Goal: Transaction & Acquisition: Purchase product/service

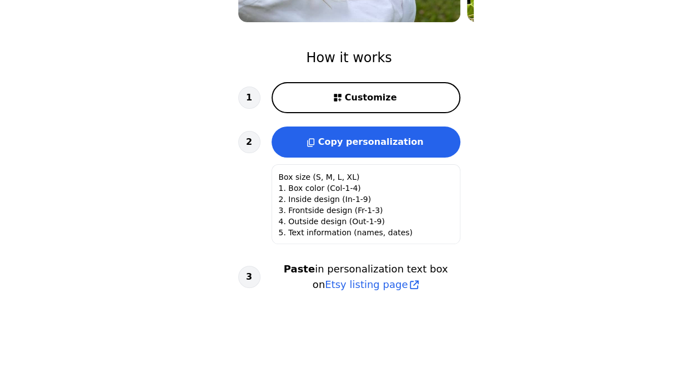
scroll to position [338, 0]
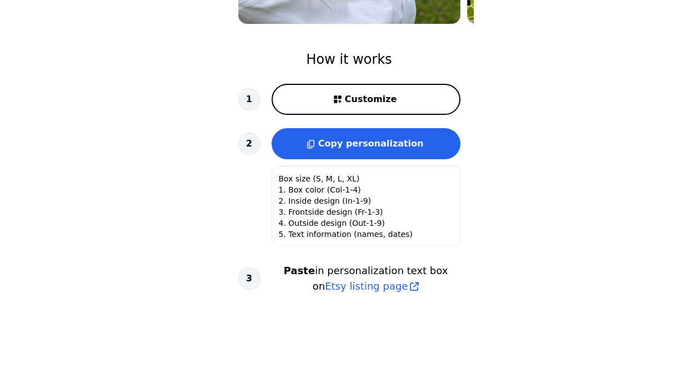
click at [343, 99] on icon at bounding box center [338, 99] width 10 height 10
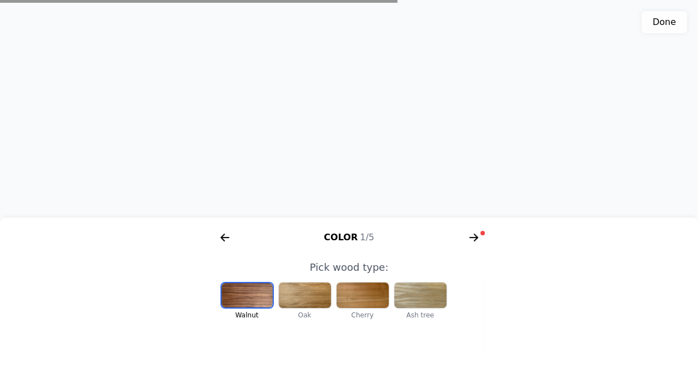
scroll to position [0, 229]
click at [315, 303] on div at bounding box center [305, 296] width 52 height 26
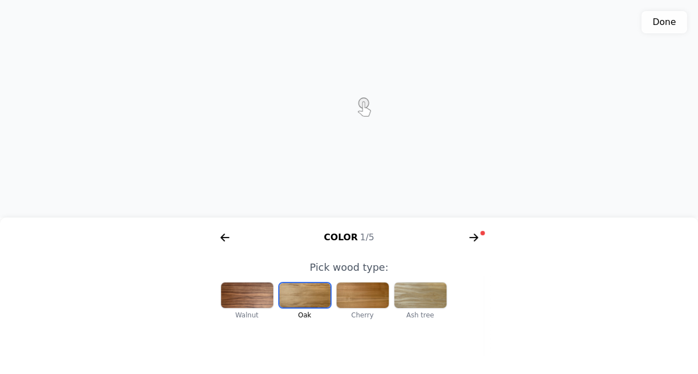
click at [364, 303] on div at bounding box center [362, 296] width 52 height 26
click at [472, 237] on icon "arrow right short" at bounding box center [474, 238] width 18 height 18
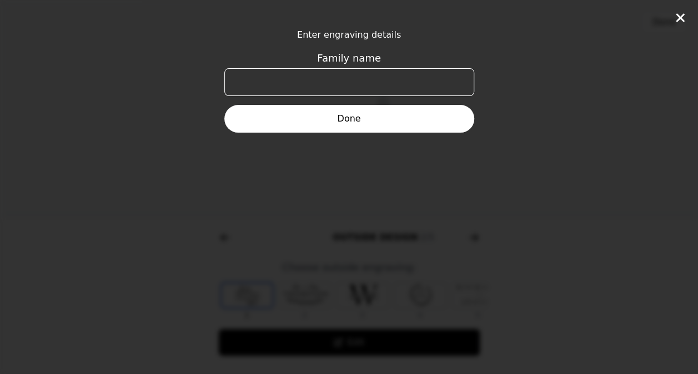
scroll to position [0, 426]
click at [676, 16] on icon at bounding box center [680, 17] width 13 height 13
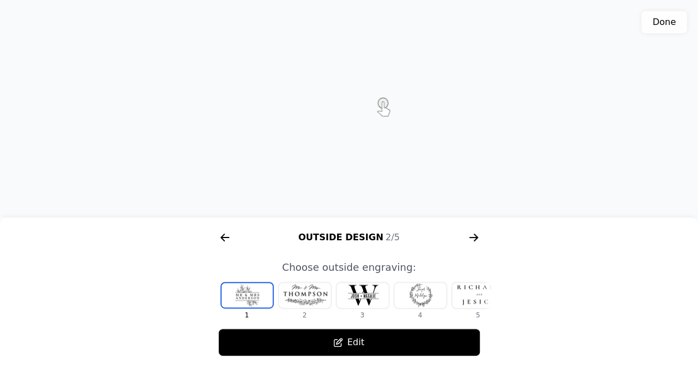
click at [225, 242] on icon "arrow right short" at bounding box center [225, 238] width 18 height 18
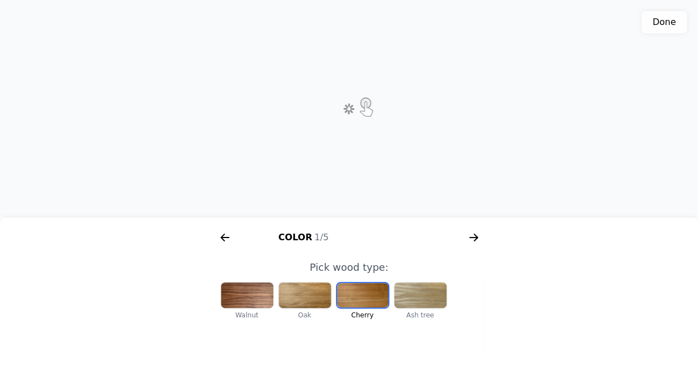
scroll to position [0, 142]
click at [309, 303] on div at bounding box center [305, 296] width 52 height 26
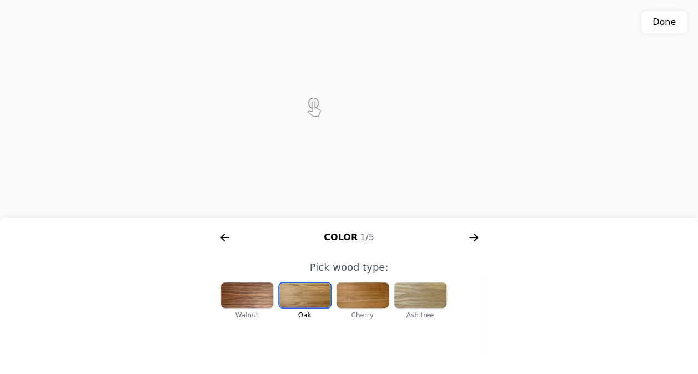
click at [413, 290] on div at bounding box center [420, 296] width 52 height 26
click at [356, 305] on div at bounding box center [362, 296] width 52 height 26
click at [235, 299] on div at bounding box center [247, 296] width 52 height 26
click at [375, 298] on div at bounding box center [362, 296] width 52 height 26
click at [239, 299] on div at bounding box center [247, 296] width 52 height 26
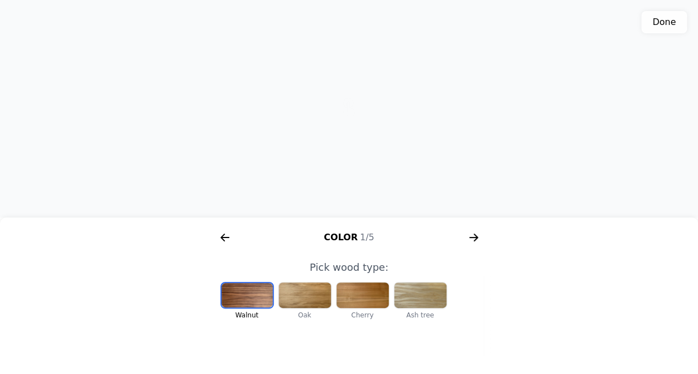
click at [346, 298] on div at bounding box center [362, 296] width 52 height 26
click at [234, 297] on div at bounding box center [247, 296] width 52 height 26
click at [472, 234] on icon "arrow right short" at bounding box center [474, 238] width 18 height 18
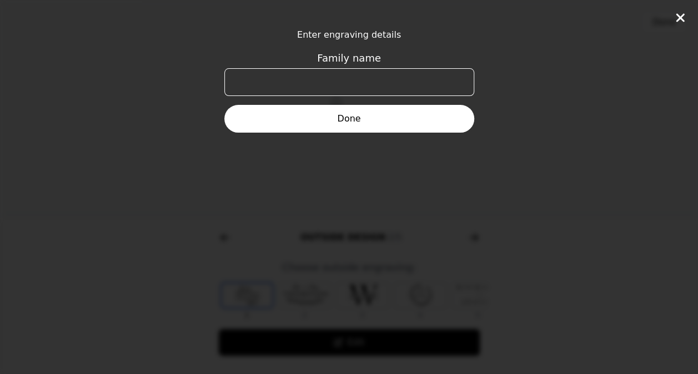
scroll to position [0, 426]
click at [349, 87] on input "Family name" at bounding box center [349, 82] width 250 height 28
drag, startPoint x: 323, startPoint y: 81, endPoint x: 403, endPoint y: 92, distance: 80.7
click at [403, 92] on input "Maria & Nick" at bounding box center [349, 82] width 250 height 28
type input "Nick & Maria"
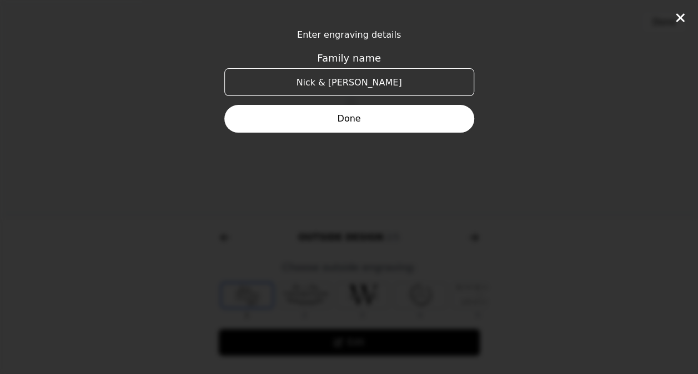
click at [404, 126] on button "Done" at bounding box center [349, 119] width 250 height 28
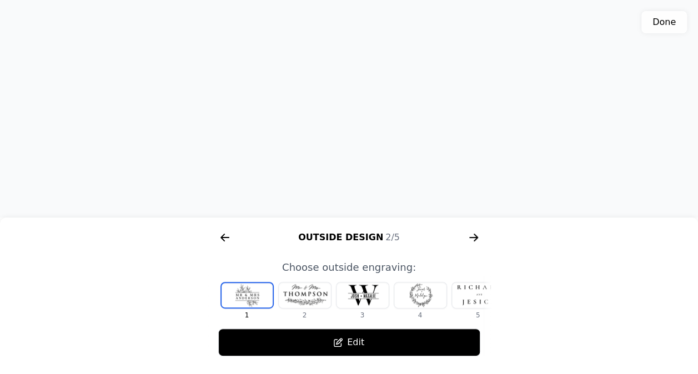
click at [473, 298] on div at bounding box center [478, 296] width 52 height 26
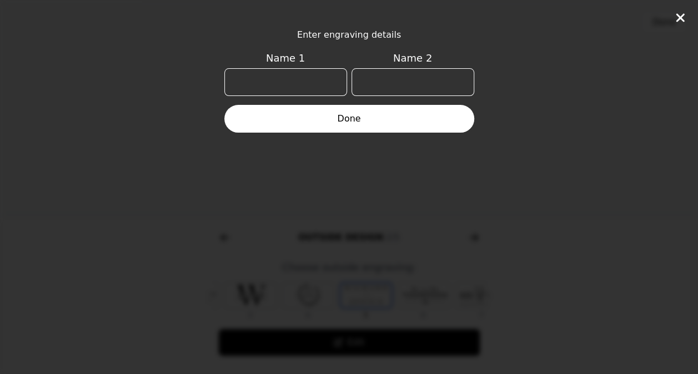
scroll to position [0, 129]
click at [279, 89] on input "Name 1" at bounding box center [285, 82] width 123 height 28
type input "N"
type input "Maria"
click at [394, 84] on input "Name 2" at bounding box center [412, 82] width 123 height 28
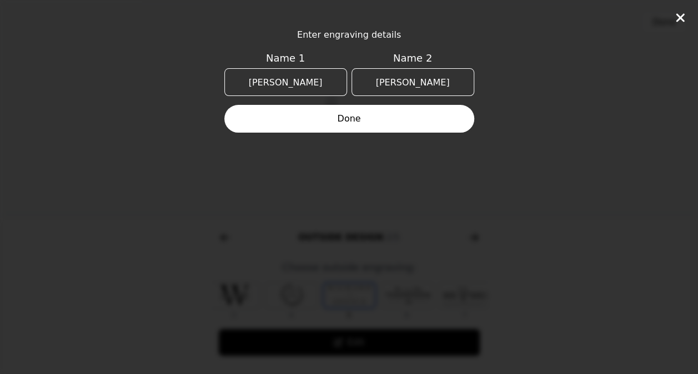
type input "Nick"
click at [412, 122] on button "Done" at bounding box center [349, 119] width 250 height 28
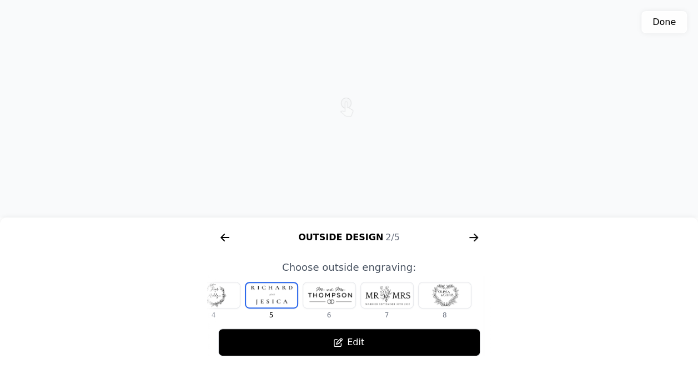
scroll to position [0, 207]
click at [478, 234] on icon "arrow right short" at bounding box center [474, 238] width 18 height 18
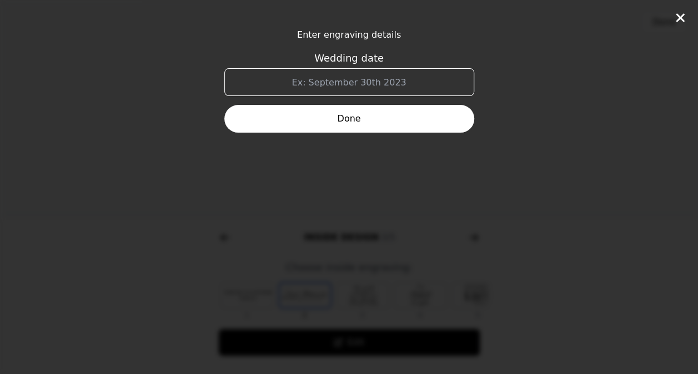
scroll to position [0, 711]
click at [372, 79] on input "Wedding date" at bounding box center [349, 82] width 250 height 28
type input "September 5, 2025"
click at [385, 122] on button "Done" at bounding box center [349, 119] width 250 height 28
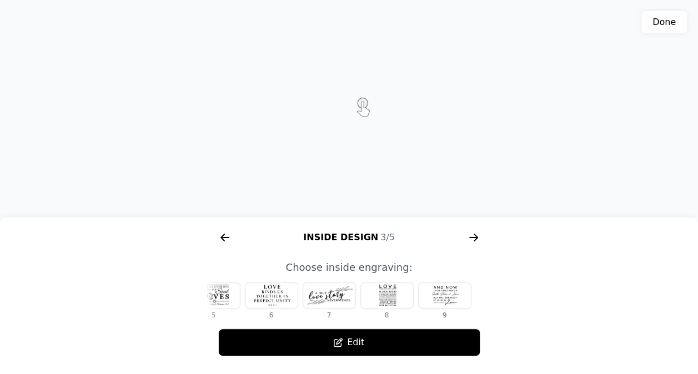
scroll to position [0, 0]
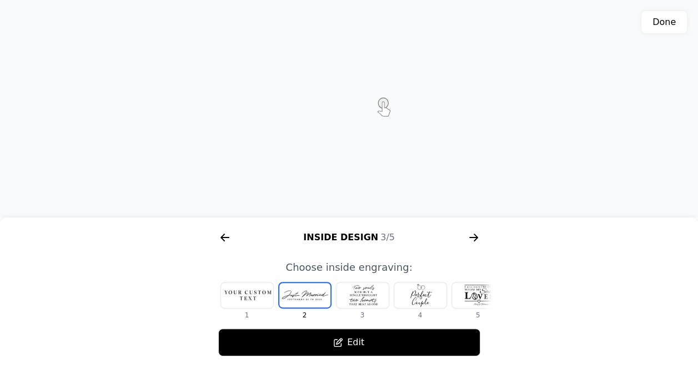
click at [253, 293] on div at bounding box center [247, 296] width 52 height 26
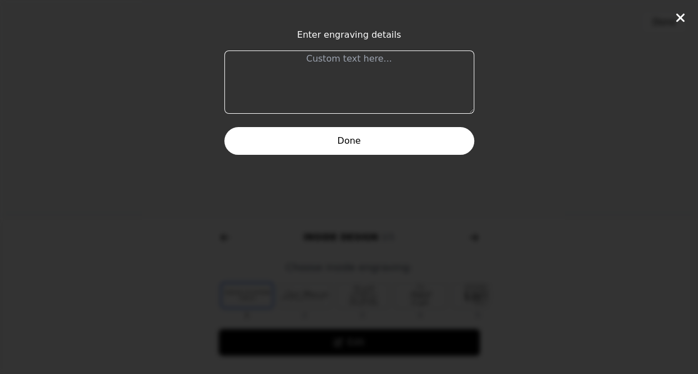
click at [316, 91] on textarea at bounding box center [349, 82] width 250 height 63
type textarea "At the end of the journey, we shall find a place for us."
click at [318, 151] on button "Done" at bounding box center [349, 141] width 250 height 28
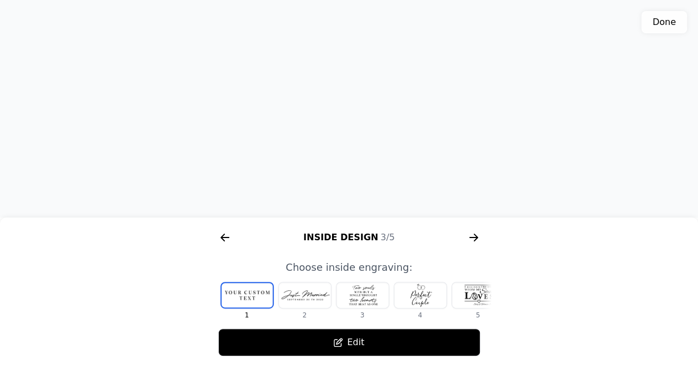
drag, startPoint x: 332, startPoint y: 168, endPoint x: 348, endPoint y: 151, distance: 22.8
click at [348, 151] on div "3D model. Use mouse, touch or arrow keys to move." at bounding box center [349, 109] width 698 height 218
drag, startPoint x: 358, startPoint y: 92, endPoint x: 360, endPoint y: 102, distance: 10.2
click at [360, 102] on div "3D model. Use mouse, touch or arrow keys to move." at bounding box center [349, 109] width 698 height 218
click at [336, 334] on button "Edit" at bounding box center [349, 343] width 262 height 28
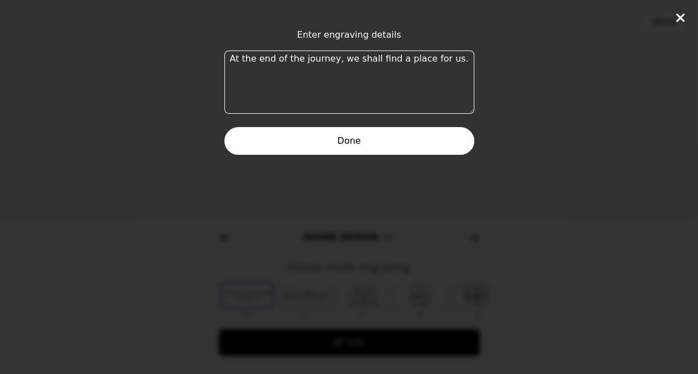
click at [458, 60] on textarea "At the end of the journey, we shall find a place for us." at bounding box center [349, 82] width 250 height 63
drag, startPoint x: 244, startPoint y: 57, endPoint x: 191, endPoint y: 57, distance: 52.8
click at [191, 57] on div "Enter engraving details At the end of the journey, we shall find a place for us…" at bounding box center [349, 187] width 698 height 374
click at [455, 52] on textarea "At the end of the journey, we shall find a place for us." at bounding box center [349, 82] width 250 height 63
type textarea "At the end of the journey, we shall find a place for us. Ain't that the way?"
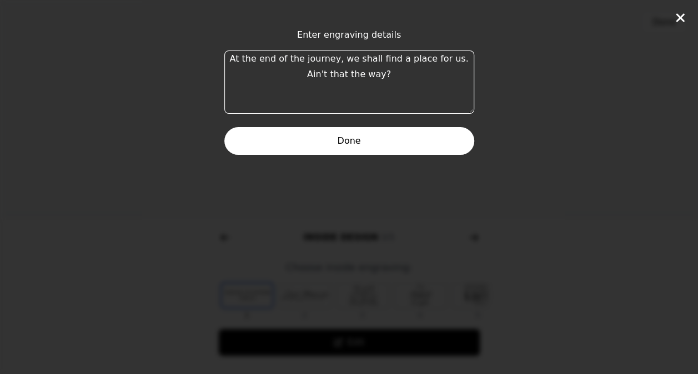
click at [364, 145] on button "Done" at bounding box center [349, 141] width 250 height 28
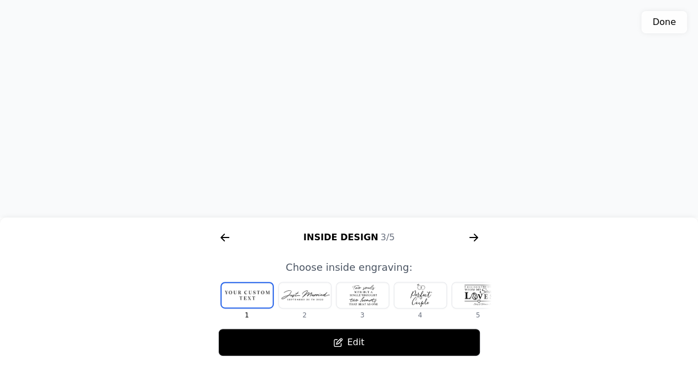
click at [243, 299] on div at bounding box center [247, 295] width 51 height 24
click at [302, 344] on button "Edit" at bounding box center [349, 343] width 262 height 28
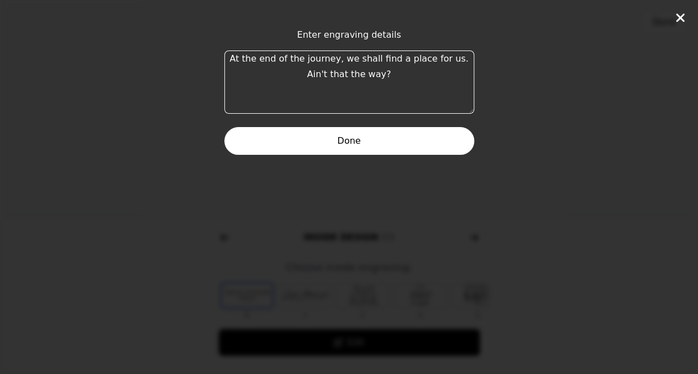
type textarea "At the end of the journey, we shall find a place for us. Ain't that the way?"
click at [325, 147] on button "Done" at bounding box center [349, 141] width 250 height 28
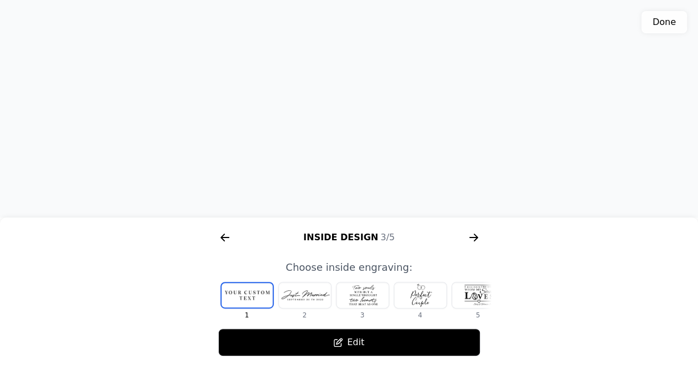
click at [242, 280] on div "1 2 3 4 5 6 7 8 9" at bounding box center [349, 297] width 284 height 44
click at [249, 287] on div at bounding box center [247, 295] width 51 height 24
click at [302, 334] on button "Edit" at bounding box center [349, 343] width 262 height 28
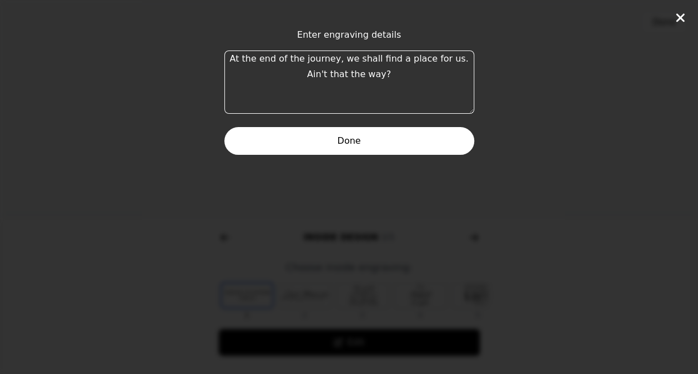
click at [238, 57] on textarea "At the end of the journey, we shall find a place for us. Ain't that the way?" at bounding box center [349, 82] width 250 height 63
click at [400, 71] on textarea "At the end of the journey, we shall find a place for us. Ain't that the way?" at bounding box center [349, 82] width 250 height 63
type textarea "At the end of the journey, we shall find a place for us. Ain't that the way? Ov…"
click at [402, 128] on button "Done" at bounding box center [349, 141] width 250 height 28
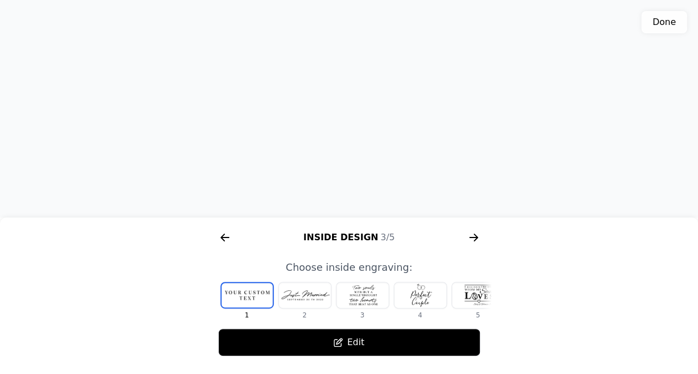
click at [278, 338] on button "Edit" at bounding box center [349, 343] width 262 height 28
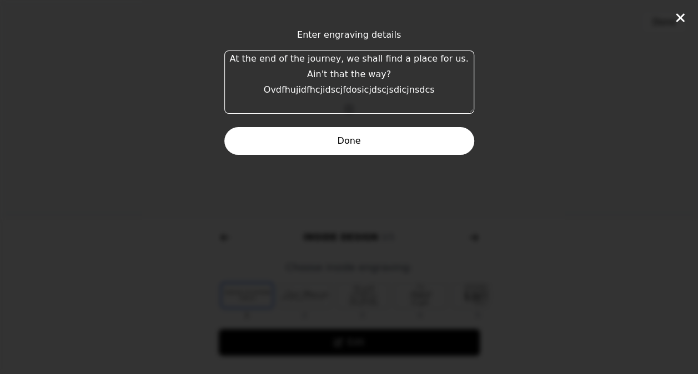
drag, startPoint x: 321, startPoint y: 73, endPoint x: 308, endPoint y: 76, distance: 13.5
click at [308, 76] on textarea "At the end of the journey, we shall find a place for us. Ain't that the way? Ov…" at bounding box center [349, 82] width 250 height 63
click at [455, 62] on textarea "At the end of the journey, we shall find a place for us. Ain't that the way?" at bounding box center [349, 82] width 250 height 63
click at [369, 144] on button "Done" at bounding box center [349, 141] width 250 height 28
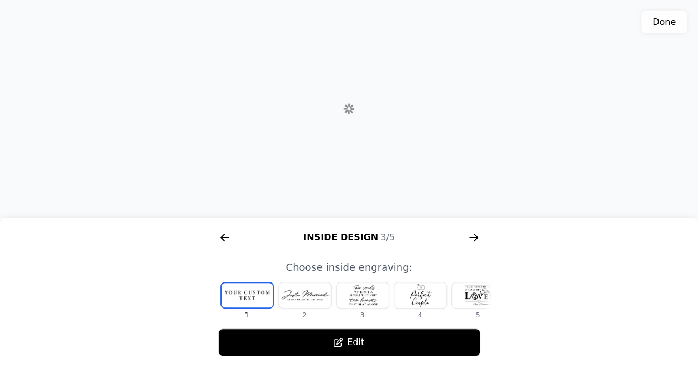
click at [474, 235] on icon "arrow right short" at bounding box center [475, 238] width 4 height 8
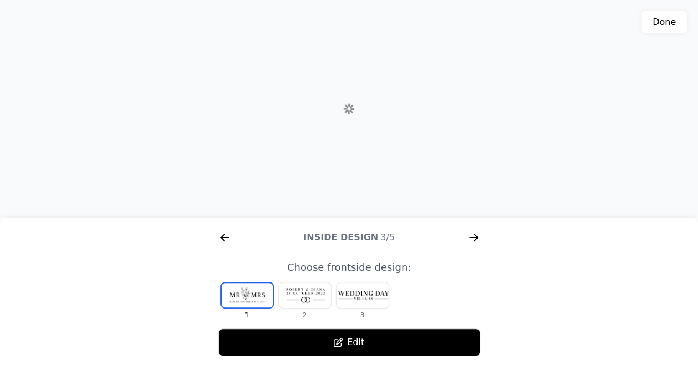
scroll to position [0, 995]
drag, startPoint x: 383, startPoint y: 140, endPoint x: 361, endPoint y: 129, distance: 23.8
click at [361, 129] on div "3D model. Use mouse, touch or arrow keys to move." at bounding box center [349, 109] width 698 height 218
drag, startPoint x: 325, startPoint y: 113, endPoint x: 358, endPoint y: 147, distance: 47.1
click at [358, 147] on div "3D model. Use mouse, touch or arrow keys to move." at bounding box center [349, 109] width 698 height 218
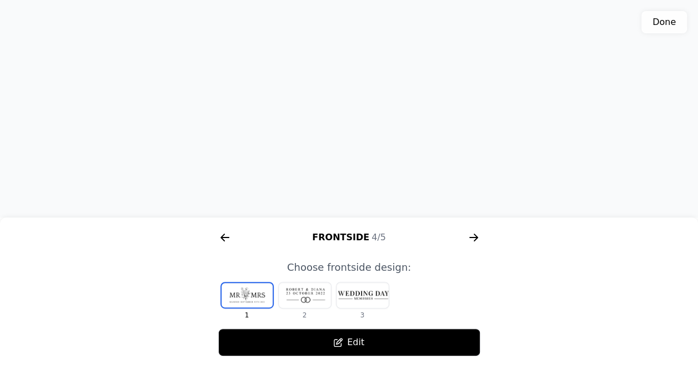
click at [370, 150] on div "3D model. Use mouse, touch or arrow keys to move." at bounding box center [349, 109] width 698 height 218
drag, startPoint x: 343, startPoint y: 113, endPoint x: 334, endPoint y: 79, distance: 35.0
click at [334, 79] on div "3D model. Use mouse, touch or arrow keys to move." at bounding box center [349, 109] width 698 height 218
click at [369, 298] on div at bounding box center [362, 296] width 52 height 26
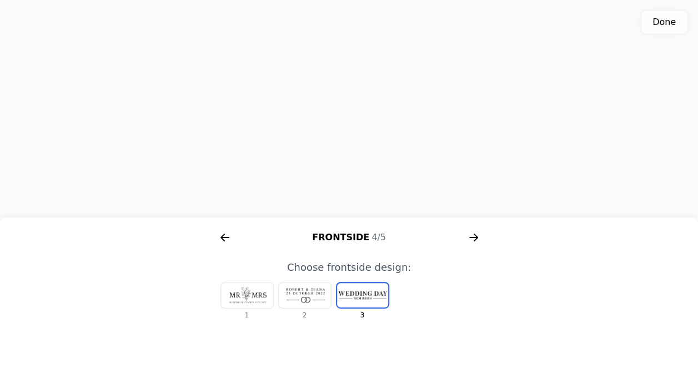
scroll to position [315, 0]
drag, startPoint x: 294, startPoint y: 155, endPoint x: 290, endPoint y: 190, distance: 35.3
click at [290, 190] on div "3D model. Use mouse, touch or arrow keys to move." at bounding box center [349, 109] width 698 height 218
click at [468, 238] on icon "arrow right short" at bounding box center [474, 238] width 18 height 18
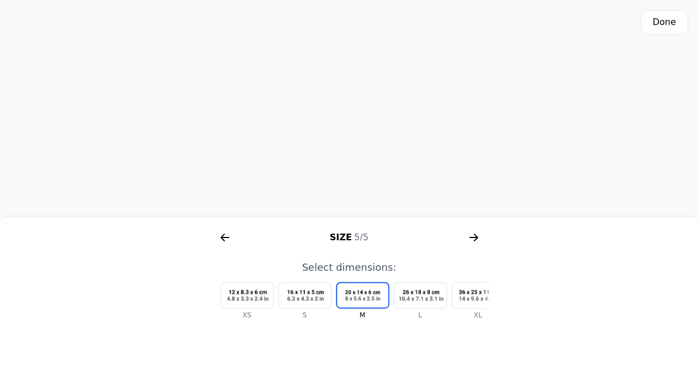
scroll to position [0, 33]
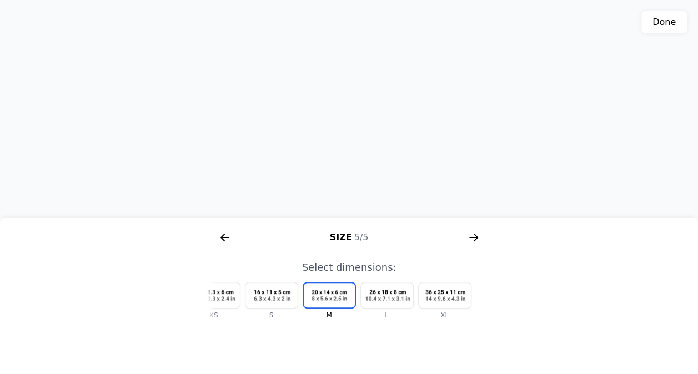
click at [465, 289] on div at bounding box center [445, 296] width 52 height 26
click at [322, 124] on div "3D model. Use mouse, touch or arrow keys to move." at bounding box center [349, 109] width 698 height 218
click at [351, 106] on div "3D model. Use mouse, touch or arrow keys to move." at bounding box center [349, 109] width 698 height 218
drag, startPoint x: 348, startPoint y: 106, endPoint x: 376, endPoint y: 123, distance: 33.4
click at [376, 123] on div "3D model. Use mouse, touch or arrow keys to move." at bounding box center [349, 109] width 698 height 218
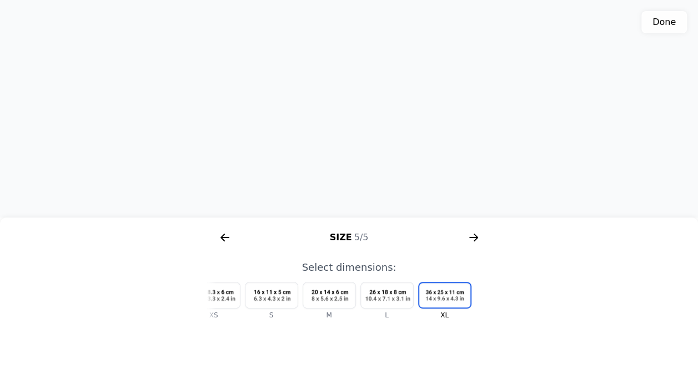
click at [228, 235] on icon "arrow right short" at bounding box center [225, 238] width 18 height 18
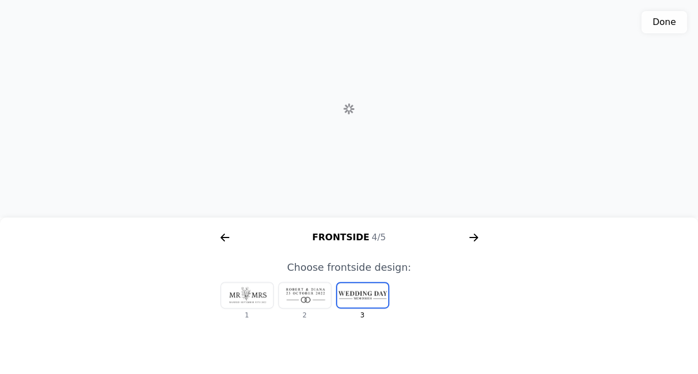
click at [228, 235] on icon "arrow right short" at bounding box center [225, 238] width 18 height 18
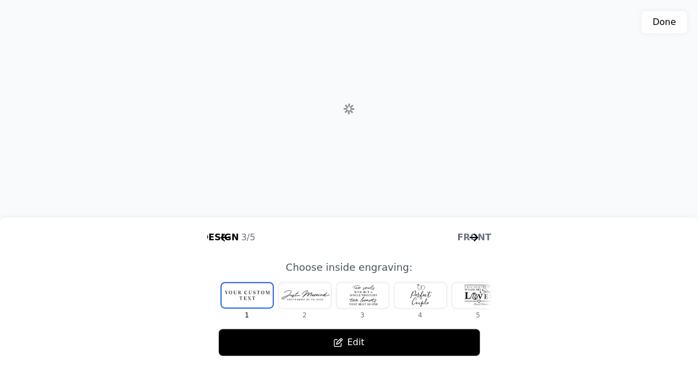
scroll to position [0, 711]
drag, startPoint x: 298, startPoint y: 164, endPoint x: 314, endPoint y: 155, distance: 18.6
click at [314, 155] on div "3D model. Use mouse, touch or arrow keys to move." at bounding box center [349, 109] width 698 height 218
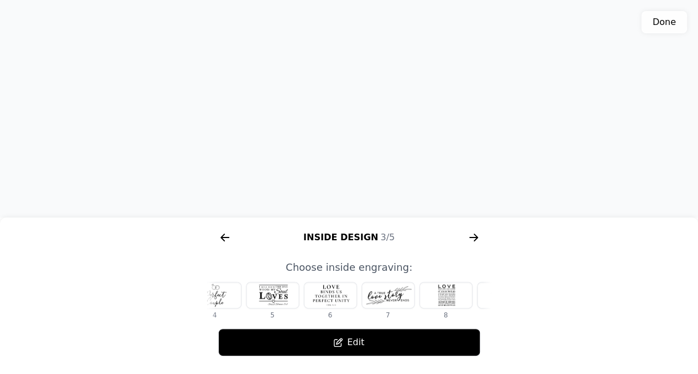
click at [329, 295] on div at bounding box center [330, 296] width 52 height 26
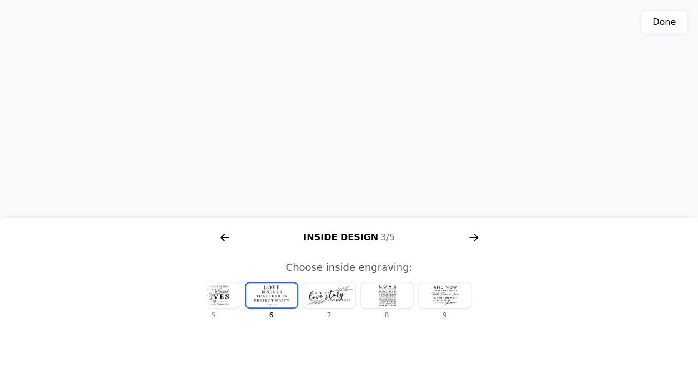
scroll to position [0, 0]
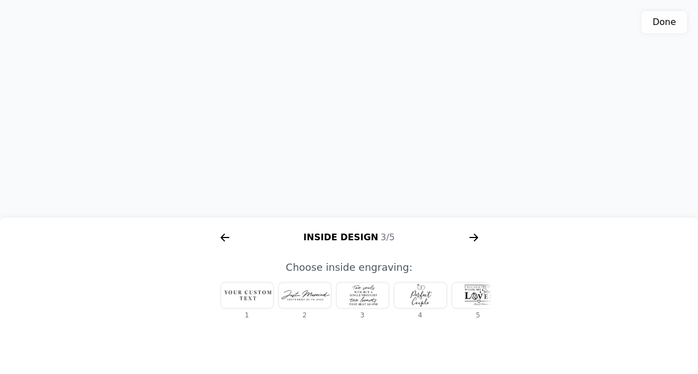
click at [251, 295] on div at bounding box center [247, 296] width 52 height 26
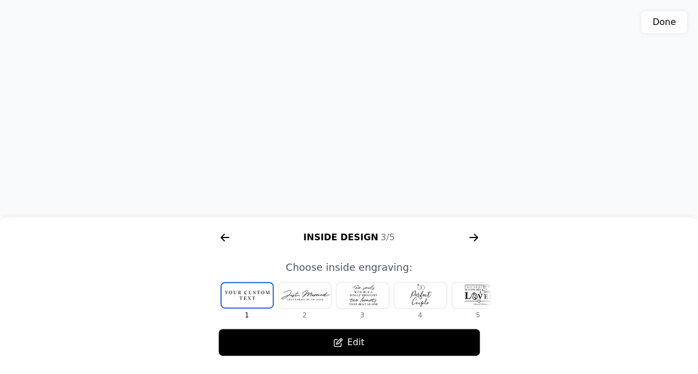
click at [348, 337] on button "Edit" at bounding box center [349, 343] width 262 height 28
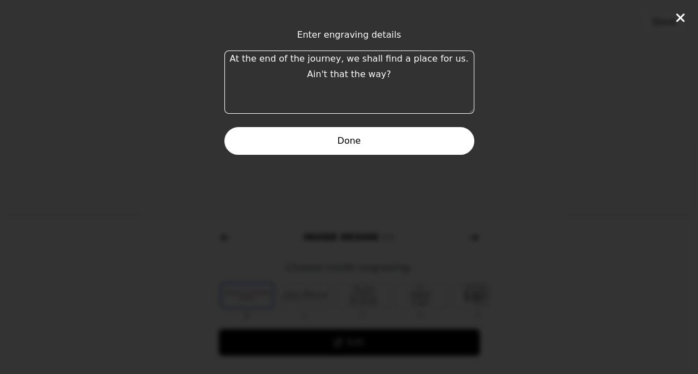
drag, startPoint x: 248, startPoint y: 59, endPoint x: 344, endPoint y: 63, distance: 96.2
click at [344, 63] on textarea "At the end of the journey, we shall find a place for us. Ain't that the way?" at bounding box center [349, 82] width 250 height 63
drag, startPoint x: 366, startPoint y: 67, endPoint x: 393, endPoint y: 54, distance: 29.1
click at [393, 54] on textarea "AT THE END OF THE JOURNEY, WE SHALL we shall find a place for us. Ain't that th…" at bounding box center [349, 82] width 250 height 63
drag, startPoint x: 427, startPoint y: 92, endPoint x: 304, endPoint y: 90, distance: 122.7
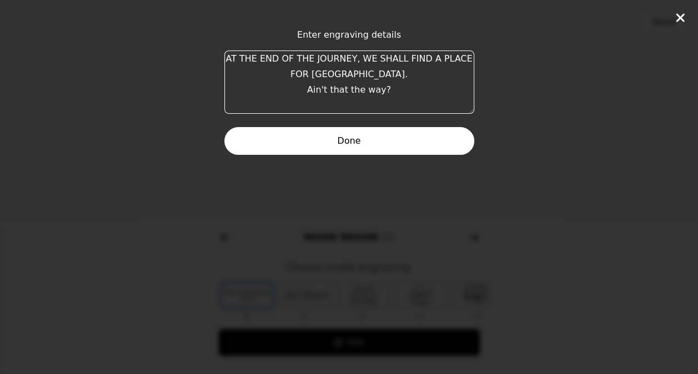
click at [304, 90] on textarea "AT THE END OF THE JOURNEY, WE SHALL FIND A PLACE FOR US. Ain't that the way?" at bounding box center [349, 82] width 250 height 63
type textarea "AT THE END OF THE JOURNEY, WE SHALL FIND A PLACE FOR US. AIN'T THAT JUST THE WA…"
click at [344, 138] on button "Done" at bounding box center [349, 141] width 250 height 28
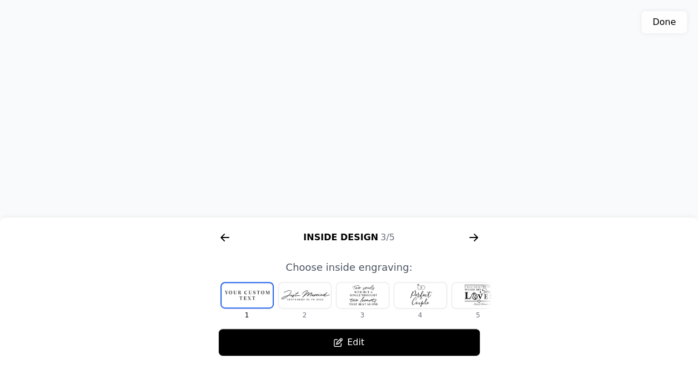
click at [374, 140] on div "3D model. Use mouse, touch or arrow keys to move." at bounding box center [349, 109] width 698 height 218
click at [354, 81] on div "3D model. Use mouse, touch or arrow keys to move." at bounding box center [349, 109] width 698 height 218
click at [358, 109] on div "3D model. Use mouse, touch or arrow keys to move." at bounding box center [349, 109] width 698 height 218
click at [331, 76] on div "3D model. Use mouse, touch or arrow keys to move." at bounding box center [349, 109] width 698 height 218
click at [221, 243] on icon "arrow right short" at bounding box center [225, 238] width 18 height 18
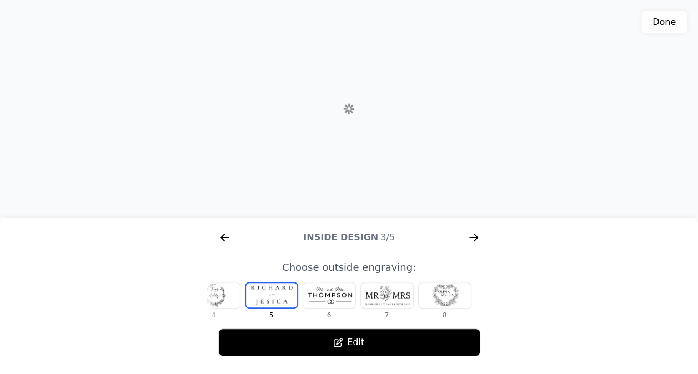
scroll to position [0, 584]
click at [221, 243] on icon "arrow right short" at bounding box center [225, 238] width 18 height 18
click at [362, 97] on div "3D model. Use mouse, touch or arrow keys to move." at bounding box center [349, 109] width 698 height 218
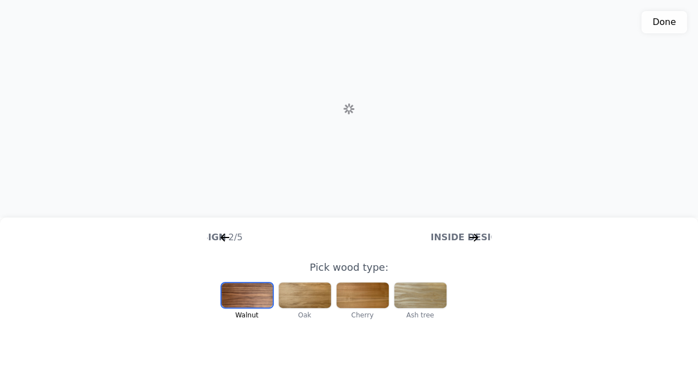
scroll to position [0, 200]
click at [475, 247] on icon "arrow right short" at bounding box center [474, 238] width 18 height 18
click at [472, 242] on icon "arrow right short" at bounding box center [474, 238] width 18 height 18
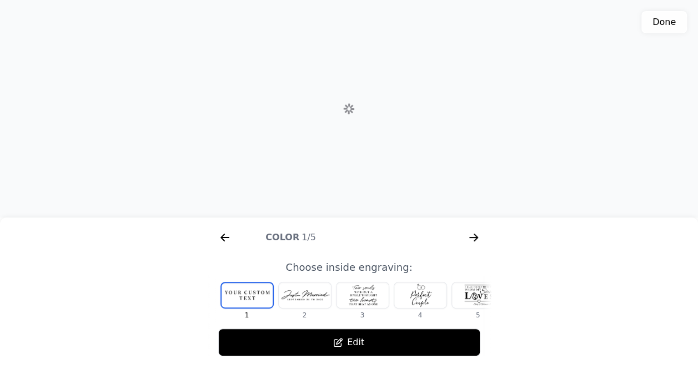
scroll to position [0, 530]
click at [476, 244] on icon "arrow right short" at bounding box center [474, 238] width 18 height 18
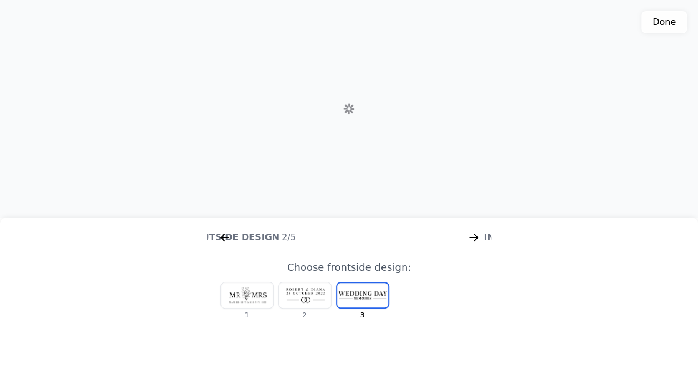
scroll to position [0, 940]
click at [473, 241] on icon "arrow right short" at bounding box center [474, 238] width 18 height 18
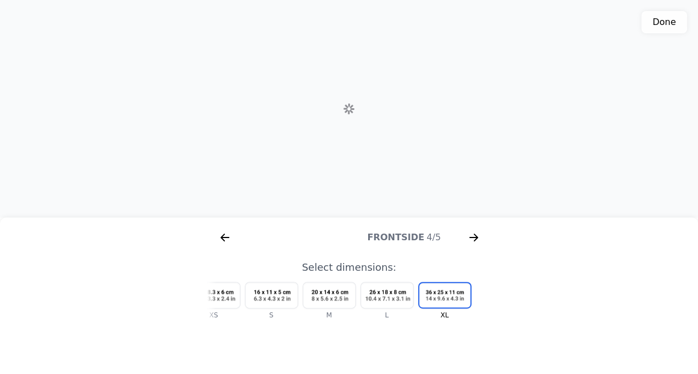
click at [320, 101] on div "3D model. Use mouse, touch or arrow keys to move." at bounding box center [349, 109] width 698 height 218
click at [343, 134] on div "3D model. Use mouse, touch or arrow keys to move." at bounding box center [349, 109] width 698 height 218
drag, startPoint x: 356, startPoint y: 159, endPoint x: 474, endPoint y: 259, distance: 154.8
click at [360, 25] on div "3D model. Use mouse, touch or arrow keys to move." at bounding box center [349, 109] width 698 height 218
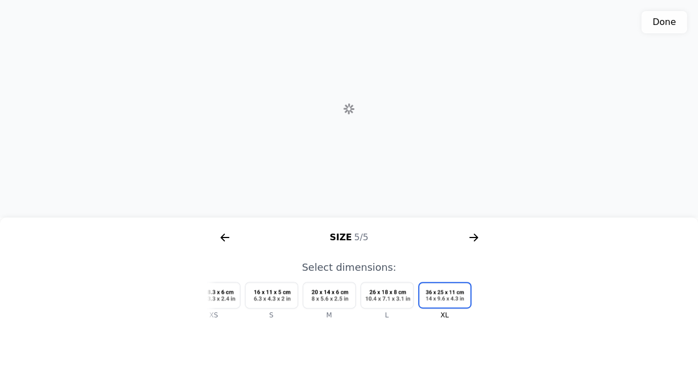
click at [384, 28] on div "3D model. Use mouse, touch or arrow keys to move." at bounding box center [349, 109] width 698 height 218
click at [486, 91] on div "3D model. Use mouse, touch or arrow keys to move." at bounding box center [349, 109] width 698 height 218
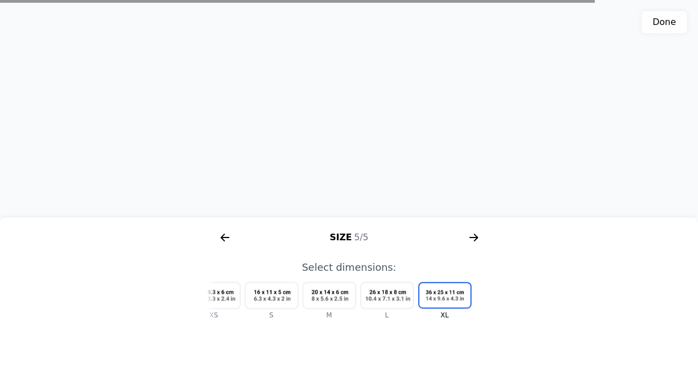
drag, startPoint x: 399, startPoint y: 109, endPoint x: 271, endPoint y: 86, distance: 129.9
click at [271, 86] on div "3D model. Use mouse, touch or arrow keys to move." at bounding box center [349, 109] width 698 height 218
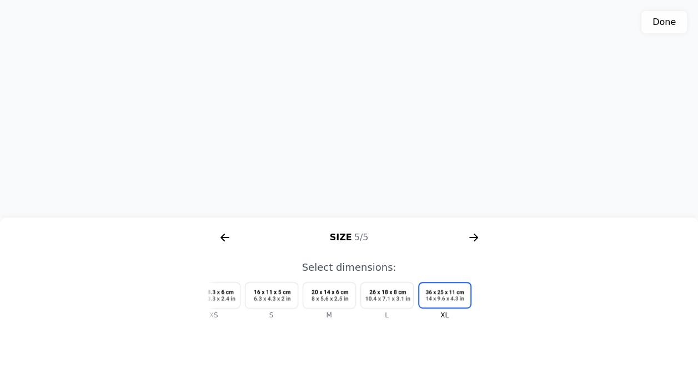
drag, startPoint x: 348, startPoint y: 107, endPoint x: 376, endPoint y: 112, distance: 29.2
click at [376, 112] on div "3D model. Use mouse, touch or arrow keys to move." at bounding box center [349, 109] width 698 height 218
drag, startPoint x: 376, startPoint y: 115, endPoint x: 391, endPoint y: 139, distance: 27.7
click at [391, 139] on div "3D model. Use mouse, touch or arrow keys to move." at bounding box center [349, 109] width 698 height 218
click at [220, 234] on icon "arrow right short" at bounding box center [225, 238] width 18 height 18
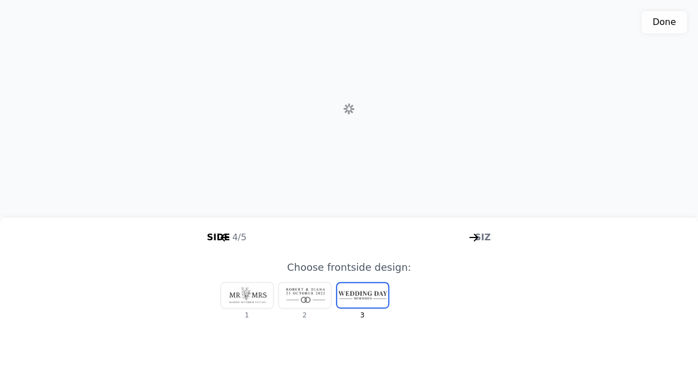
scroll to position [0, 995]
click at [679, 23] on button "Done" at bounding box center [664, 22] width 46 height 22
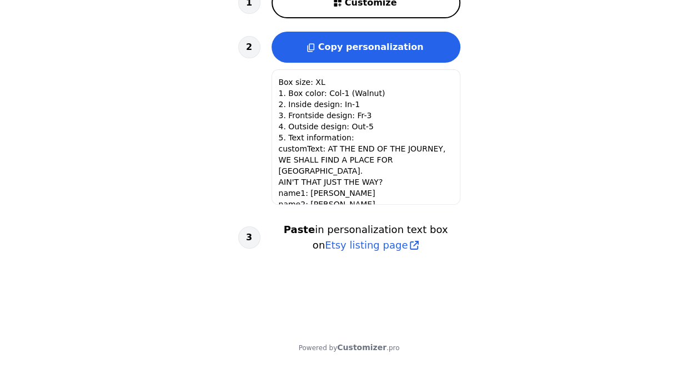
scroll to position [1, 0]
click at [328, 193] on textarea "Box size: XL 1. Box color: Col-1 (Walnut) 2. Inside design: In-1 3. Frontside d…" at bounding box center [366, 136] width 189 height 135
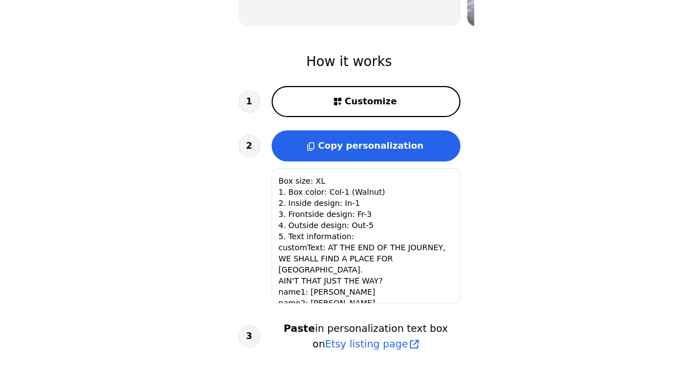
scroll to position [327, 0]
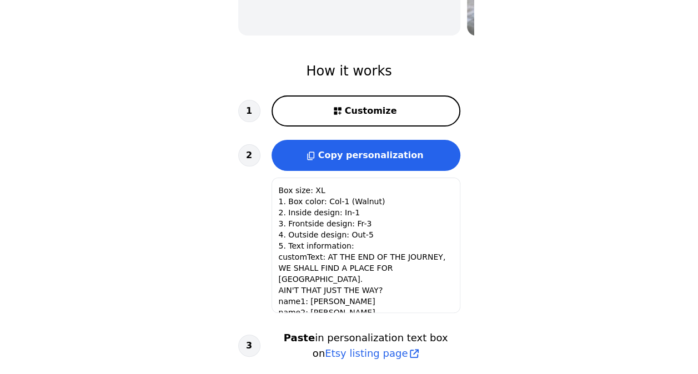
click at [358, 102] on button "Customize" at bounding box center [366, 111] width 189 height 31
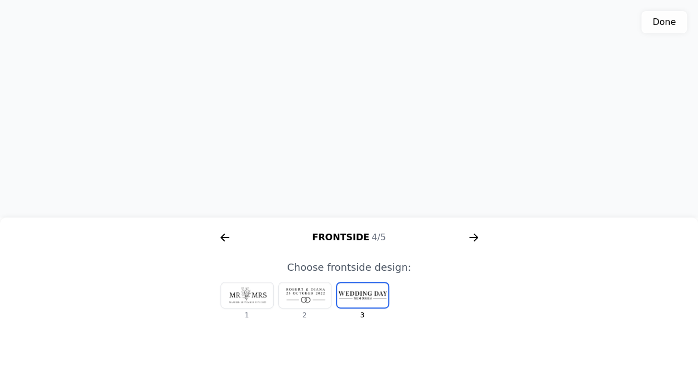
drag, startPoint x: 359, startPoint y: 117, endPoint x: 357, endPoint y: 153, distance: 36.1
click at [357, 153] on div "3D model. Use mouse, touch or arrow keys to move." at bounding box center [349, 109] width 698 height 218
drag, startPoint x: 345, startPoint y: 164, endPoint x: 354, endPoint y: 114, distance: 50.8
click at [354, 114] on div "3D model. Use mouse, touch or arrow keys to move." at bounding box center [349, 109] width 698 height 218
click at [366, 111] on div "3D model. Use mouse, touch or arrow keys to move." at bounding box center [349, 109] width 698 height 218
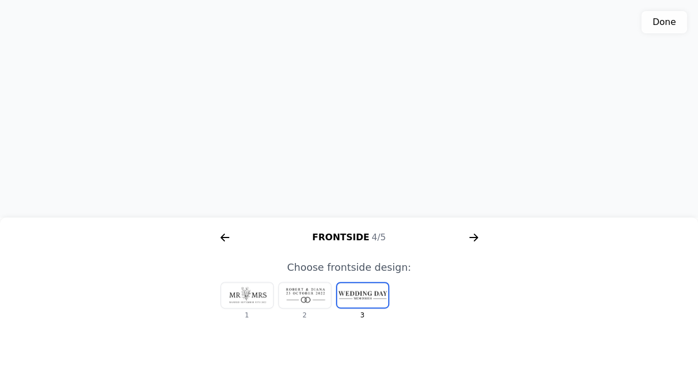
click at [356, 108] on div "3D model. Use mouse, touch or arrow keys to move." at bounding box center [349, 109] width 698 height 218
drag, startPoint x: 339, startPoint y: 106, endPoint x: 325, endPoint y: 104, distance: 14.0
click at [325, 104] on div "3D model. Use mouse, touch or arrow keys to move." at bounding box center [349, 109] width 698 height 218
click at [223, 236] on icon "arrow right short" at bounding box center [222, 238] width 4 height 8
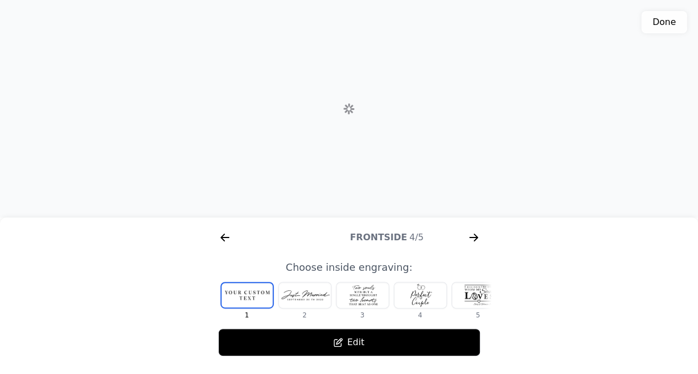
scroll to position [0, 885]
click at [222, 236] on icon "arrow right short" at bounding box center [222, 238] width 4 height 8
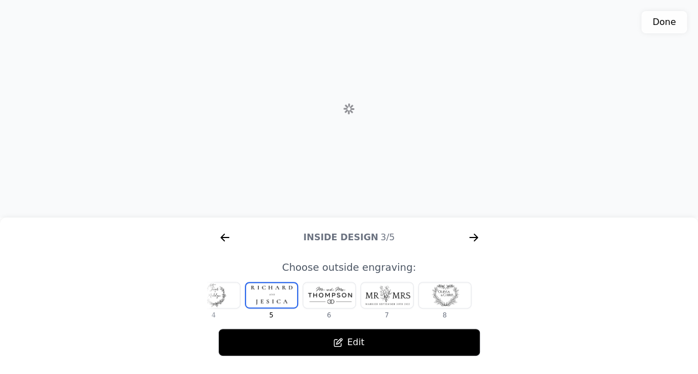
scroll to position [0, 566]
click at [222, 236] on icon "arrow right short" at bounding box center [222, 238] width 4 height 8
click at [657, 14] on button "Done" at bounding box center [664, 22] width 46 height 22
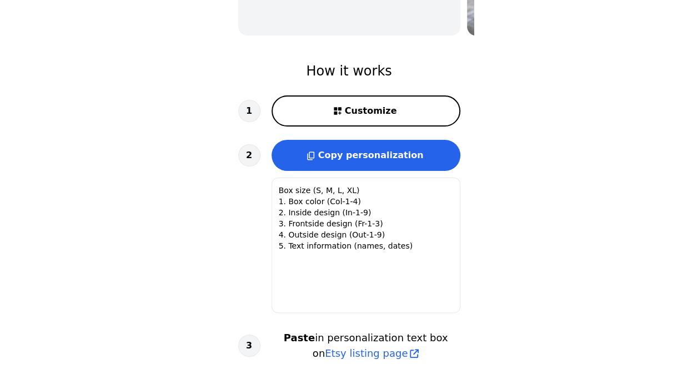
type textarea "Box size: XL 1. Box color: Col-1 (Walnut) 2. Inside design: In-1 3. Frontside d…"
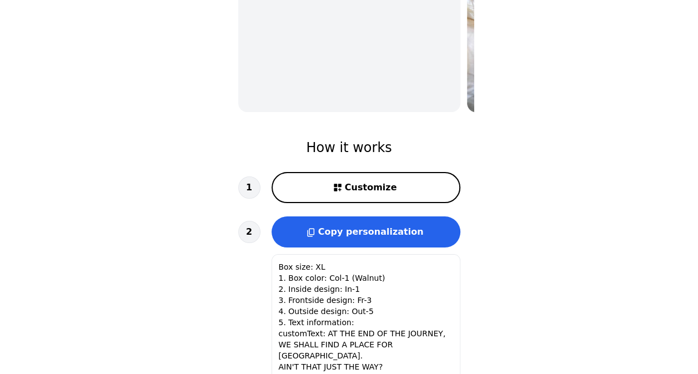
scroll to position [248, 0]
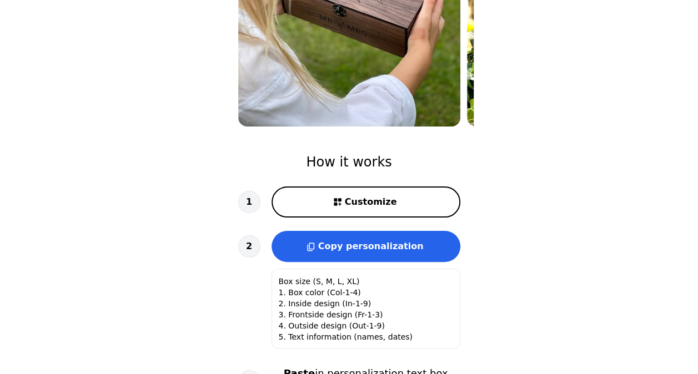
scroll to position [1, 0]
click at [364, 199] on span "Customize" at bounding box center [371, 201] width 52 height 13
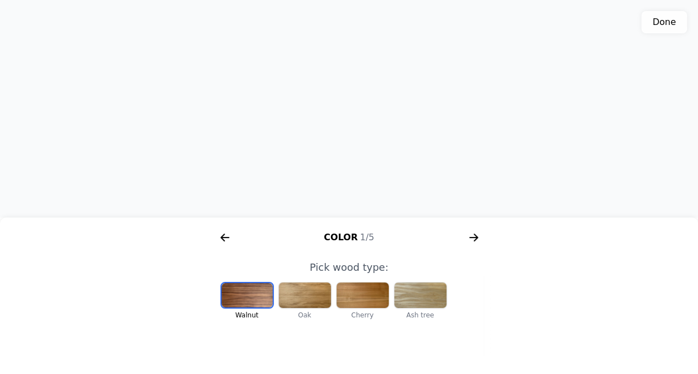
scroll to position [0, 229]
click at [361, 300] on div at bounding box center [362, 296] width 52 height 26
drag, startPoint x: 340, startPoint y: 90, endPoint x: 345, endPoint y: 143, distance: 53.0
click at [345, 143] on div "3D model. Use mouse, touch or arrow keys to move." at bounding box center [349, 109] width 698 height 218
click at [297, 305] on div at bounding box center [305, 296] width 52 height 26
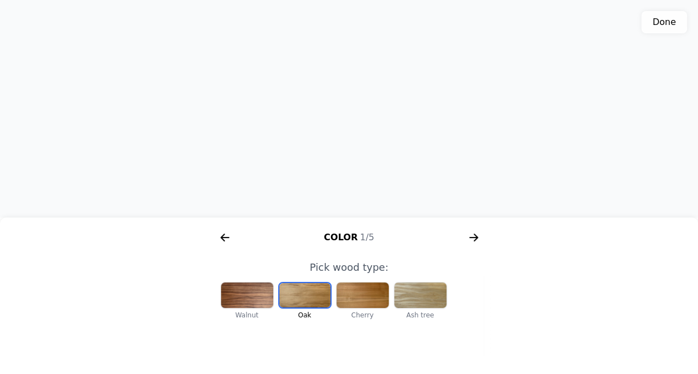
drag, startPoint x: 286, startPoint y: 139, endPoint x: 278, endPoint y: 173, distance: 35.4
click at [278, 173] on div "3D model. Use mouse, touch or arrow keys to move." at bounding box center [349, 109] width 698 height 218
click at [474, 237] on icon "arrow right short" at bounding box center [474, 238] width 18 height 18
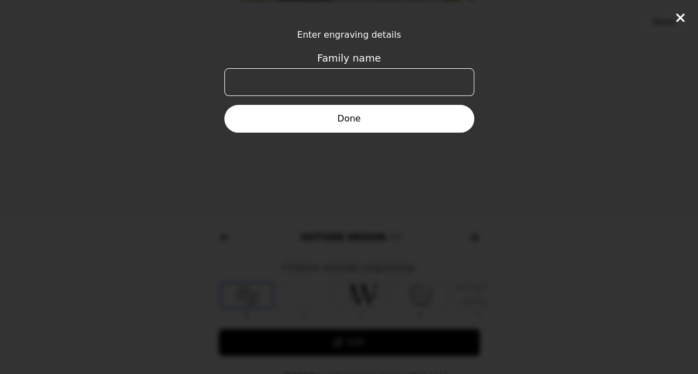
scroll to position [0, 426]
click at [328, 78] on input "Family name" at bounding box center [349, 82] width 250 height 28
click at [341, 115] on button "Done" at bounding box center [349, 119] width 250 height 28
click at [677, 16] on icon at bounding box center [680, 17] width 8 height 8
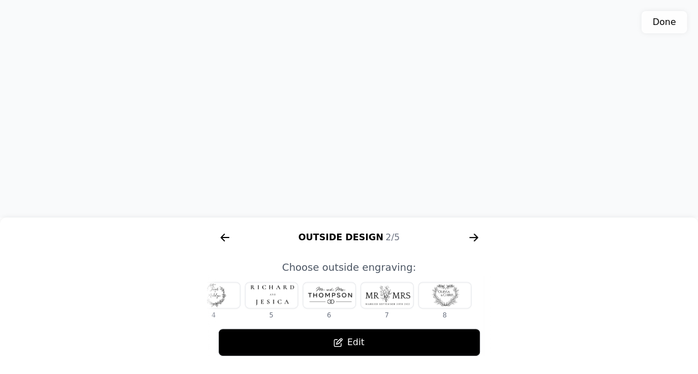
scroll to position [0, 207]
click at [282, 299] on div at bounding box center [271, 296] width 52 height 26
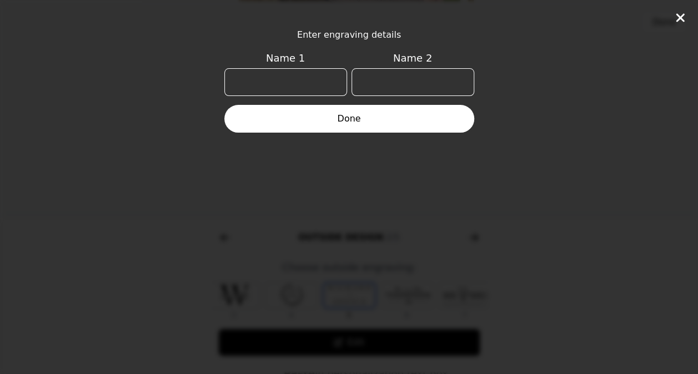
scroll to position [0, 129]
click at [275, 91] on input "Name 1" at bounding box center [285, 82] width 123 height 28
type input "[PERSON_NAME]"
click at [406, 79] on input "Name 2" at bounding box center [412, 82] width 123 height 28
type input "Demetri"
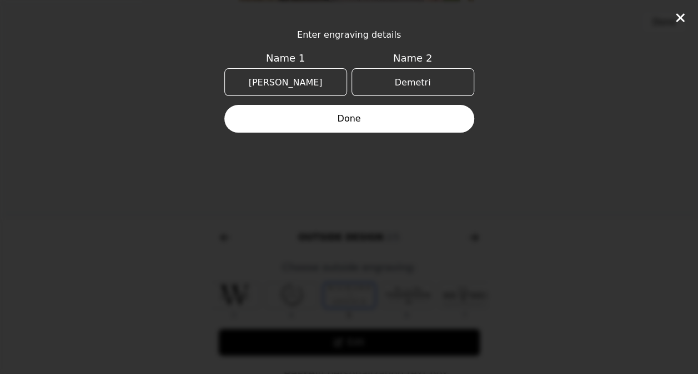
click at [420, 125] on button "Done" at bounding box center [349, 119] width 250 height 28
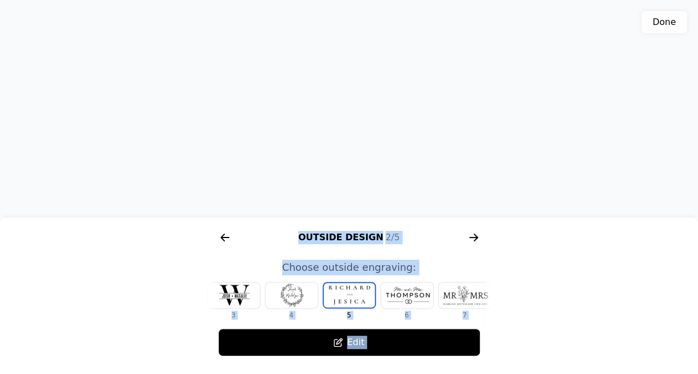
drag, startPoint x: 354, startPoint y: 189, endPoint x: 362, endPoint y: 133, distance: 56.1
click at [362, 133] on div "Done AR Color 1/5 Outside Design 2/5 Inside Design 3/5 Frontside 4/5 Size 5/5 P…" at bounding box center [349, 187] width 698 height 374
click at [474, 242] on icon "arrow right short" at bounding box center [475, 238] width 4 height 8
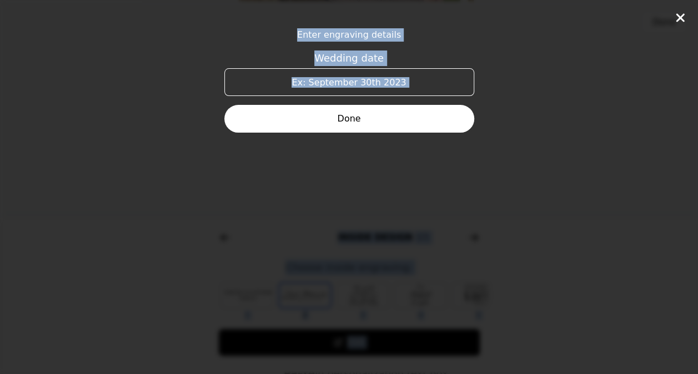
scroll to position [0, 711]
click at [674, 13] on icon at bounding box center [680, 17] width 13 height 13
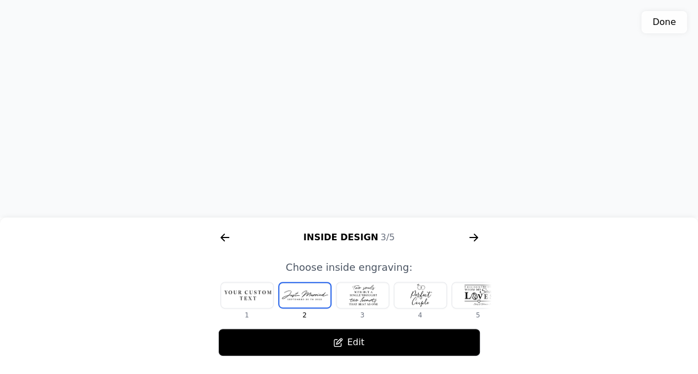
click at [242, 290] on div at bounding box center [247, 296] width 52 height 26
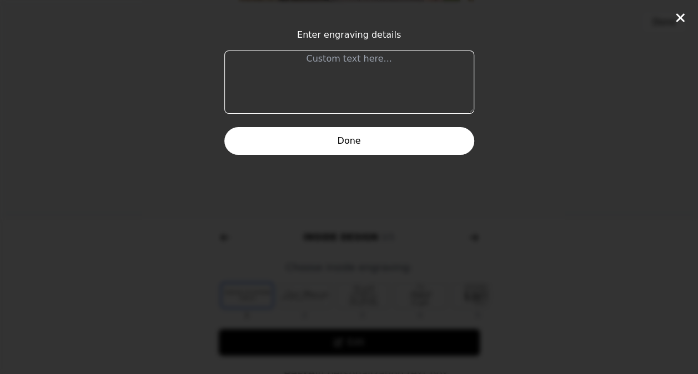
click at [384, 68] on textarea at bounding box center [349, 82] width 250 height 63
type textarea "W"
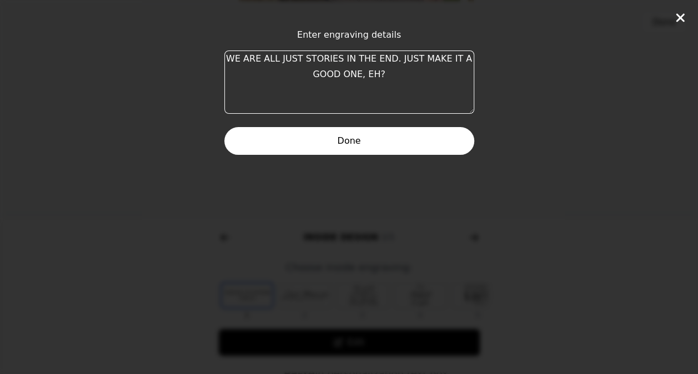
type textarea "WE ARE ALL JUST STORIES IN THE END. JUST MAKE IT A GOOD ONE, EH?"
click at [318, 131] on button "Done" at bounding box center [349, 141] width 250 height 28
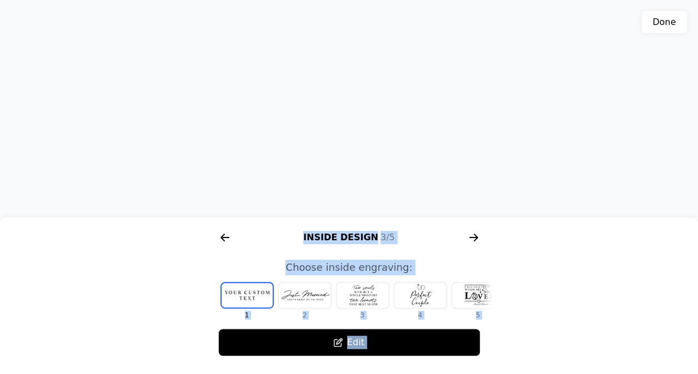
drag, startPoint x: 345, startPoint y: 183, endPoint x: 394, endPoint y: 165, distance: 51.3
click at [394, 165] on div "Done AR Color 1/5 Outside Design 2/5 Inside Design 3/5 Frontside 4/5 Size 5/5 P…" at bounding box center [349, 187] width 698 height 374
click at [517, 278] on div "Color 1/5 Outside Design 2/5 Inside Design 3/5 Frontside 4/5 Size 5/5 Pick wood…" at bounding box center [349, 290] width 698 height 132
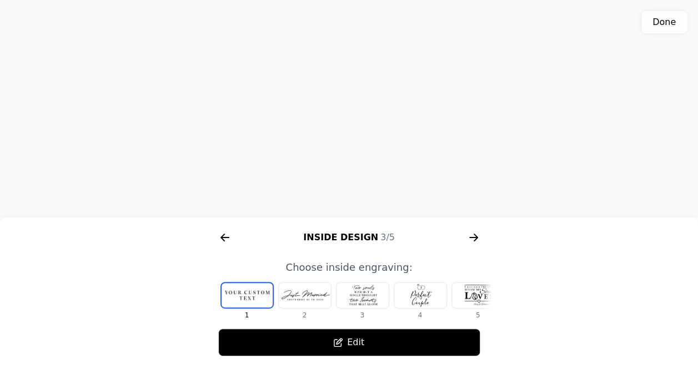
click at [472, 233] on icon "arrow right short" at bounding box center [474, 238] width 18 height 18
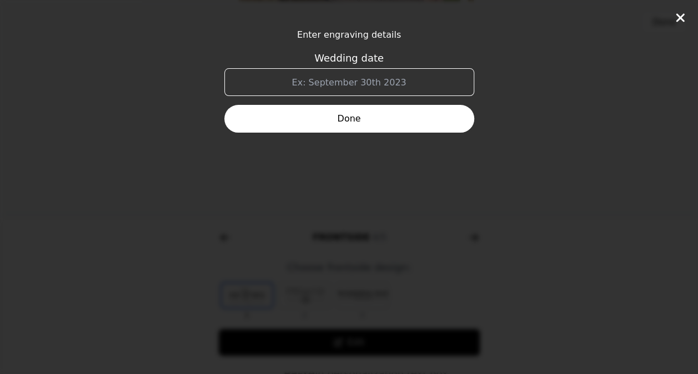
scroll to position [0, 995]
click at [682, 9] on div "Enter engraving details Wedding date Done" at bounding box center [349, 187] width 698 height 374
click at [682, 14] on icon at bounding box center [680, 17] width 13 height 13
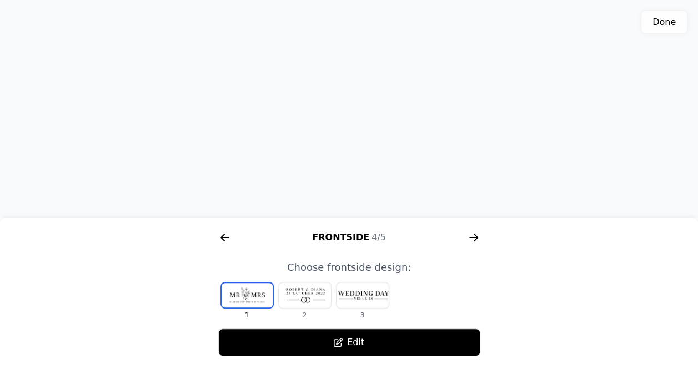
click at [365, 298] on div at bounding box center [362, 296] width 52 height 26
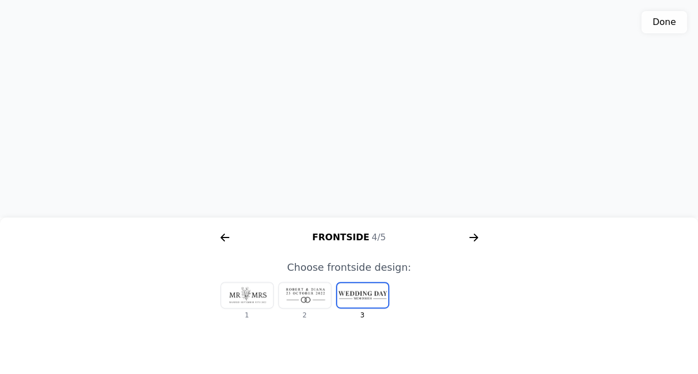
click at [473, 240] on icon "arrow right short" at bounding box center [474, 238] width 18 height 18
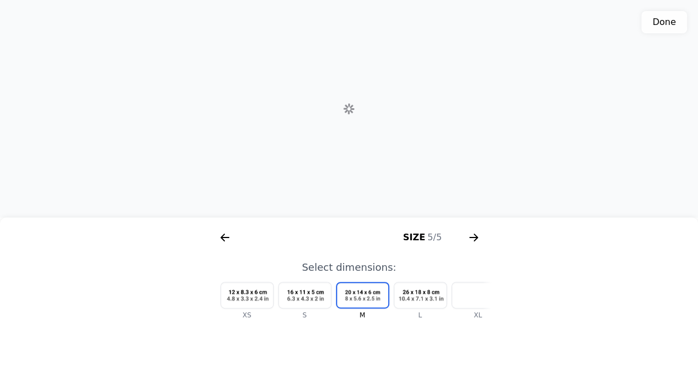
scroll to position [0, 1279]
click at [475, 295] on div at bounding box center [478, 296] width 52 height 26
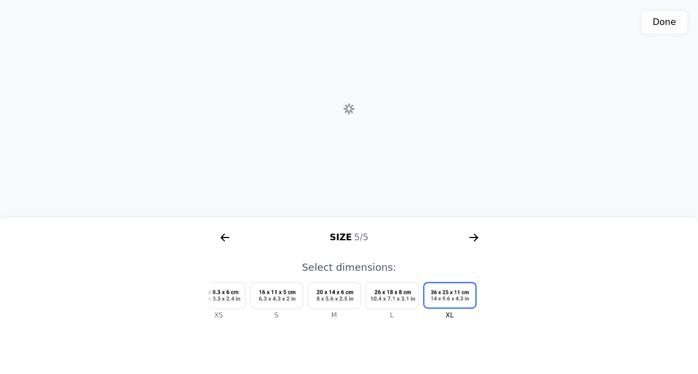
scroll to position [0, 33]
drag, startPoint x: 297, startPoint y: 137, endPoint x: 308, endPoint y: 152, distance: 19.1
click at [308, 152] on div "3D model. Use mouse, touch or arrow keys to move." at bounding box center [349, 109] width 698 height 218
click at [226, 235] on icon "arrow right short" at bounding box center [225, 238] width 18 height 18
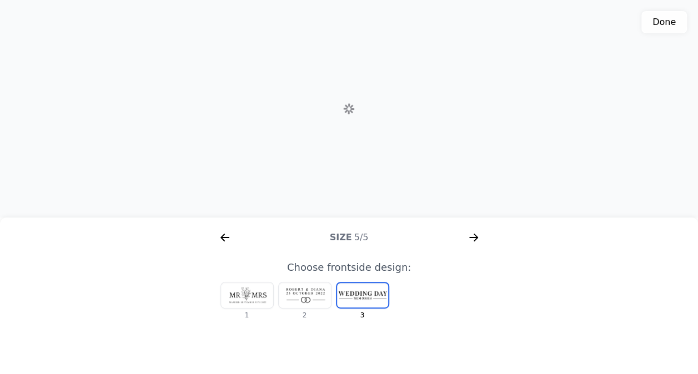
scroll to position [0, 1152]
click at [223, 237] on icon "arrow right short" at bounding box center [225, 238] width 18 height 18
click at [222, 237] on icon "arrow right short" at bounding box center [222, 238] width 4 height 8
click at [223, 237] on icon "arrow right short" at bounding box center [225, 238] width 18 height 18
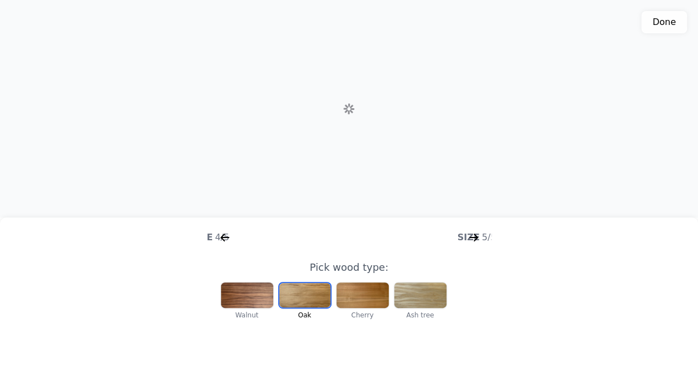
scroll to position [0, 865]
click at [224, 237] on icon "arrow right short" at bounding box center [225, 238] width 18 height 18
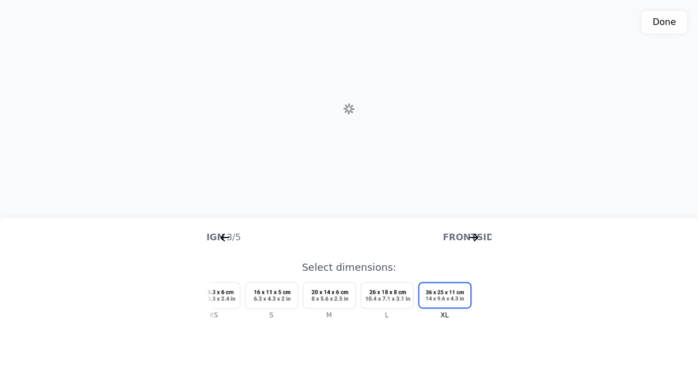
scroll to position [0, 571]
click at [240, 294] on div "XS S M L XL" at bounding box center [316, 301] width 284 height 38
click at [231, 234] on icon "arrow right short" at bounding box center [225, 238] width 18 height 18
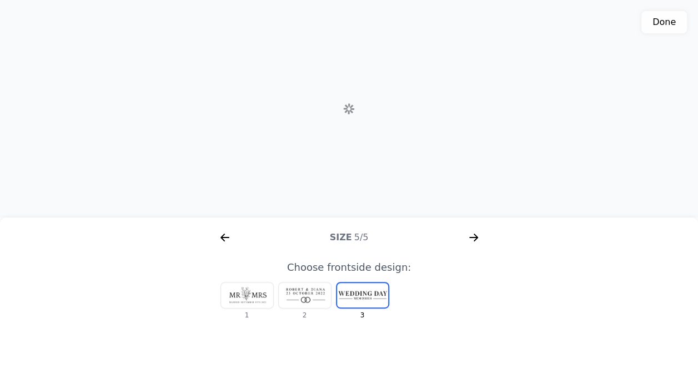
scroll to position [0, 1134]
click at [230, 235] on icon "arrow right short" at bounding box center [225, 238] width 18 height 18
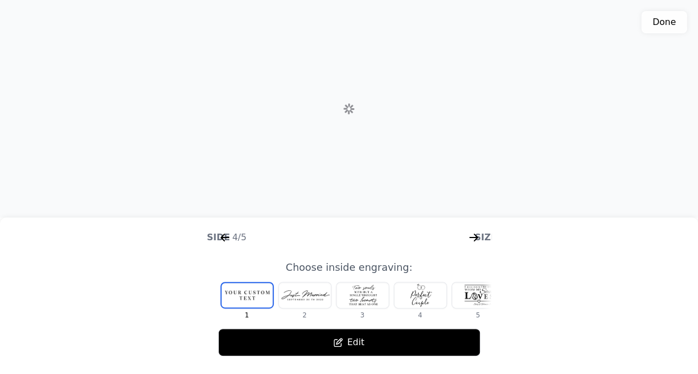
scroll to position [0, 920]
click at [471, 230] on icon "arrow right short" at bounding box center [474, 238] width 18 height 18
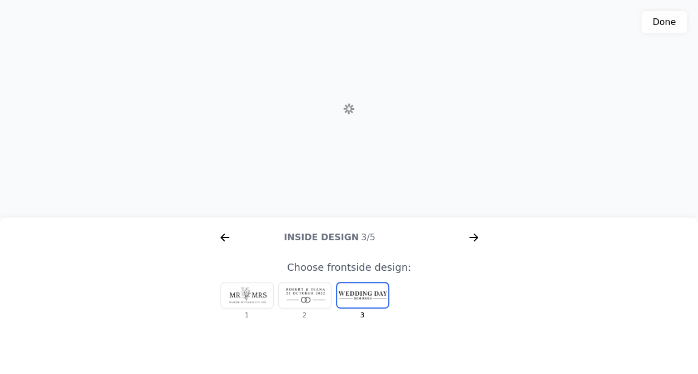
scroll to position [0, 804]
click at [471, 230] on icon "arrow right short" at bounding box center [474, 238] width 18 height 18
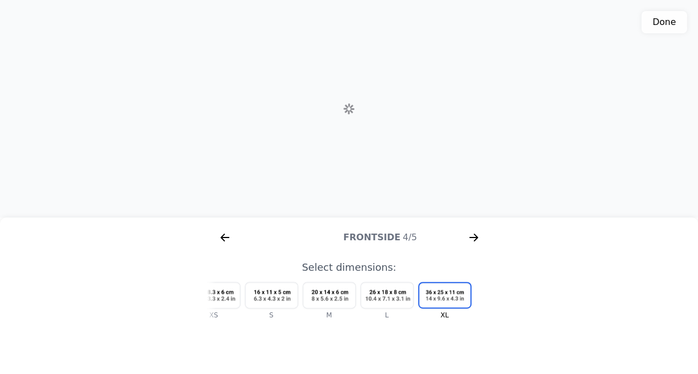
scroll to position [0, 1181]
click at [223, 237] on icon "arrow right short" at bounding box center [225, 238] width 18 height 18
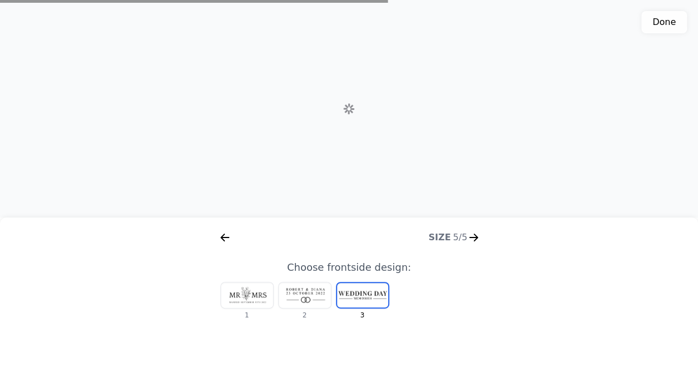
scroll to position [0, 1072]
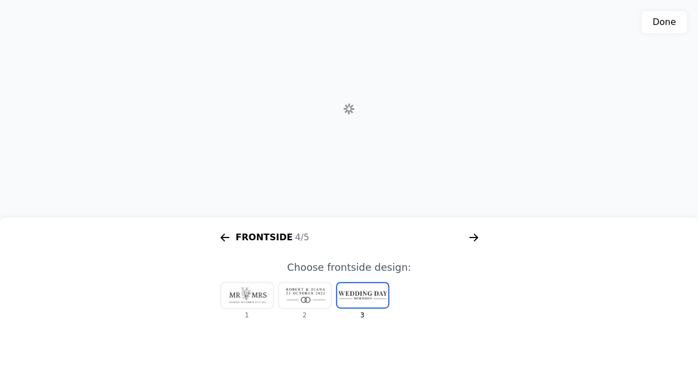
click at [223, 237] on icon "arrow right short" at bounding box center [225, 238] width 18 height 18
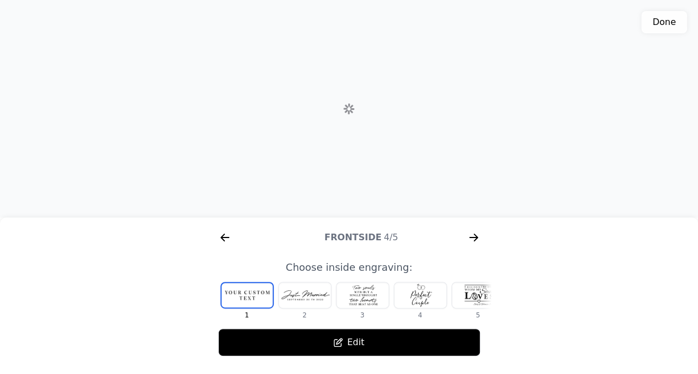
scroll to position [0, 713]
click at [223, 237] on icon "arrow right short" at bounding box center [225, 238] width 18 height 18
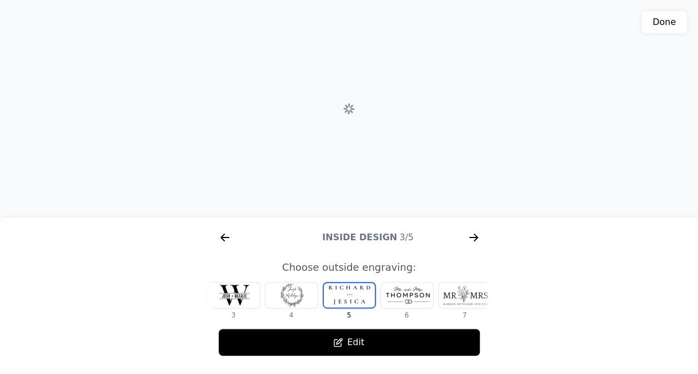
scroll to position [0, 426]
drag, startPoint x: 295, startPoint y: 165, endPoint x: 312, endPoint y: 168, distance: 16.8
click at [312, 168] on div "3D model. Use mouse, touch or arrow keys to move." at bounding box center [349, 109] width 698 height 218
click at [223, 235] on icon "arrow right short" at bounding box center [225, 238] width 18 height 18
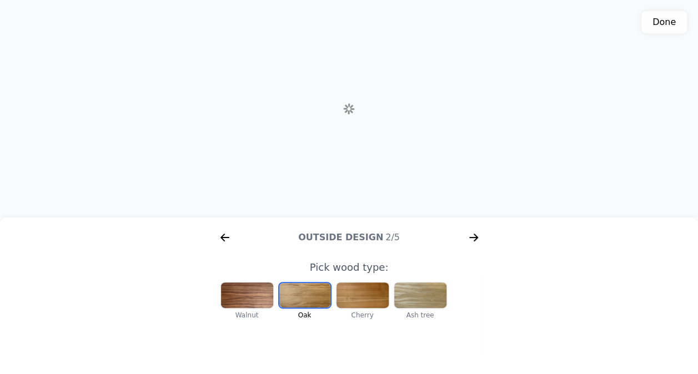
scroll to position [0, 282]
click at [243, 293] on div at bounding box center [247, 296] width 52 height 26
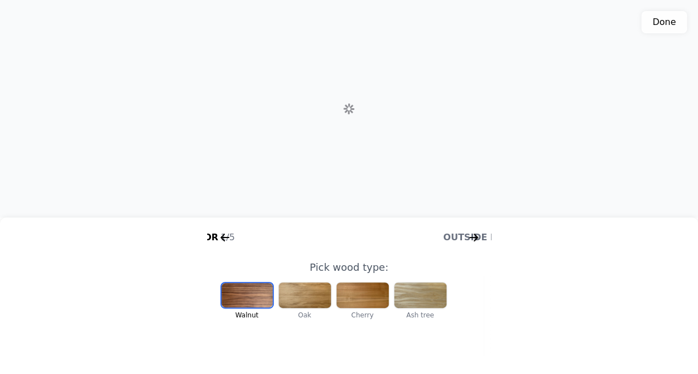
scroll to position [0, 142]
drag, startPoint x: 318, startPoint y: 192, endPoint x: 307, endPoint y: 165, distance: 28.9
click at [307, 165] on div "3D model. Use mouse, touch or arrow keys to move." at bounding box center [349, 109] width 698 height 218
drag, startPoint x: 335, startPoint y: 154, endPoint x: 327, endPoint y: 210, distance: 56.2
click at [327, 210] on div "3D model. Use mouse, touch or arrow keys to move." at bounding box center [349, 109] width 698 height 218
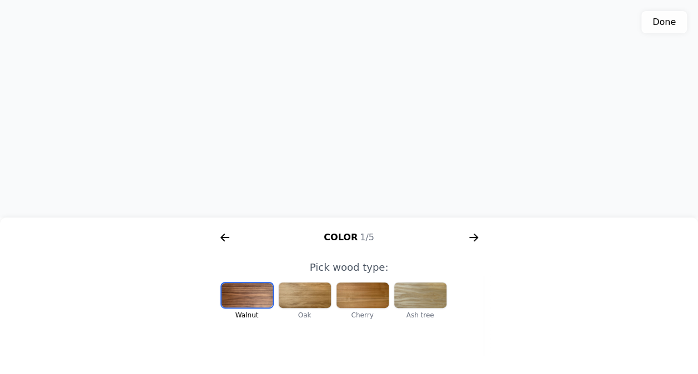
click at [351, 286] on div at bounding box center [362, 296] width 52 height 26
drag, startPoint x: 338, startPoint y: 127, endPoint x: 321, endPoint y: 98, distance: 33.6
click at [321, 98] on div "3D model. Use mouse, touch or arrow keys to move." at bounding box center [349, 109] width 698 height 218
click at [317, 294] on div at bounding box center [305, 296] width 52 height 26
drag, startPoint x: 361, startPoint y: 161, endPoint x: 392, endPoint y: 158, distance: 31.2
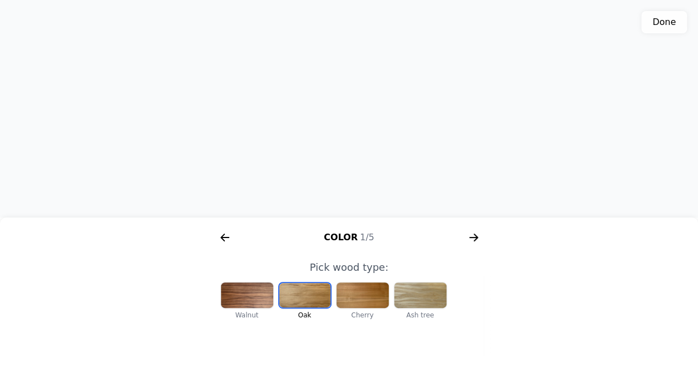
click at [392, 158] on div "3D model. Use mouse, touch or arrow keys to move." at bounding box center [349, 109] width 698 height 218
click at [471, 237] on icon "arrow right short" at bounding box center [474, 238] width 18 height 18
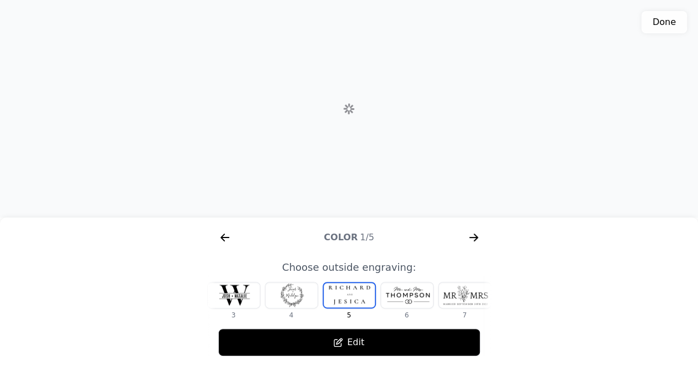
scroll to position [0, 269]
click at [473, 235] on icon "arrow right short" at bounding box center [474, 238] width 18 height 18
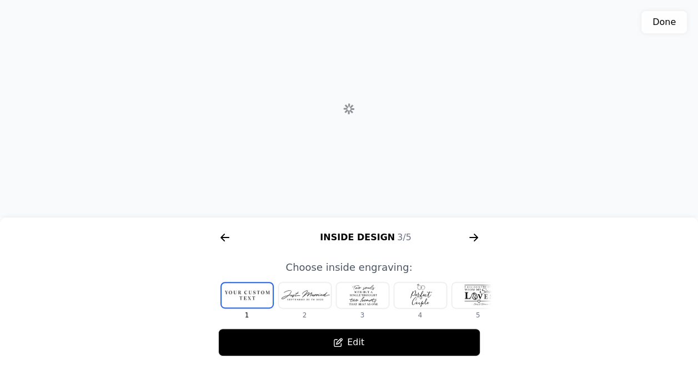
scroll to position [0, 711]
click at [225, 238] on icon "arrow right short" at bounding box center [225, 237] width 8 height 1
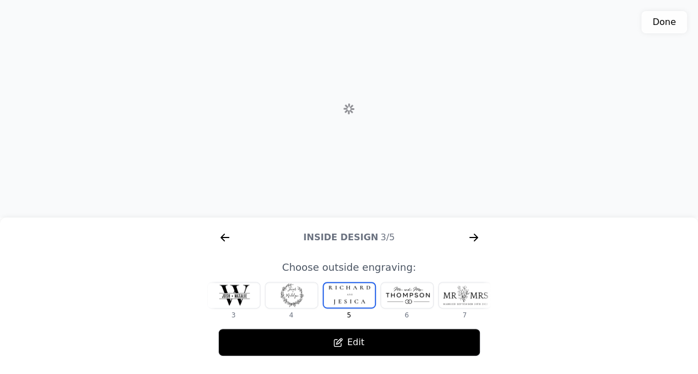
scroll to position [0, 601]
click at [225, 238] on icon "arrow right short" at bounding box center [225, 237] width 8 height 1
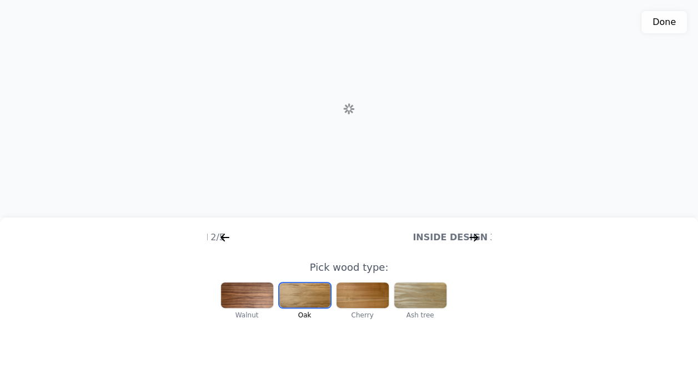
scroll to position [0, 478]
click at [379, 297] on div at bounding box center [362, 296] width 52 height 26
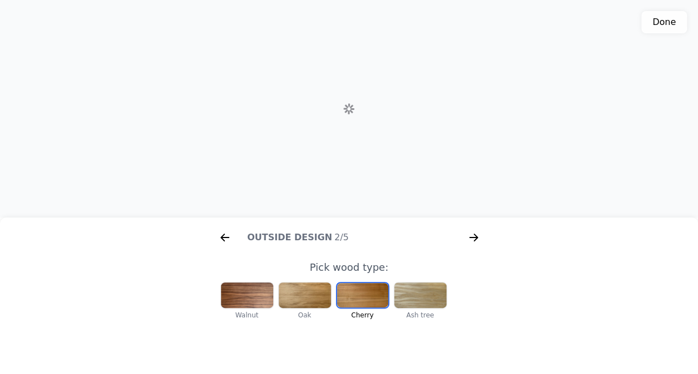
scroll to position [0, 142]
click at [470, 240] on icon "arrow right short" at bounding box center [474, 238] width 18 height 18
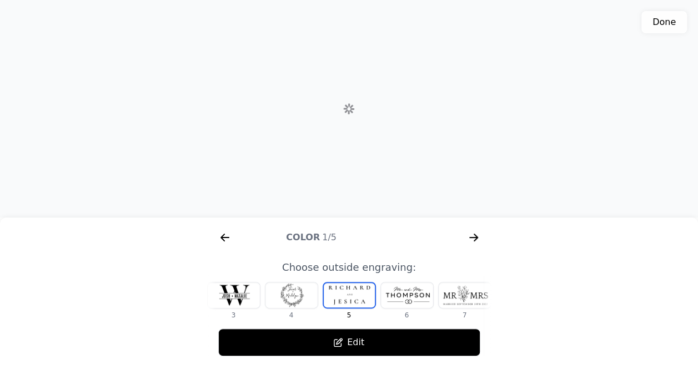
scroll to position [0, 287]
click at [472, 239] on icon "arrow right short" at bounding box center [474, 238] width 18 height 18
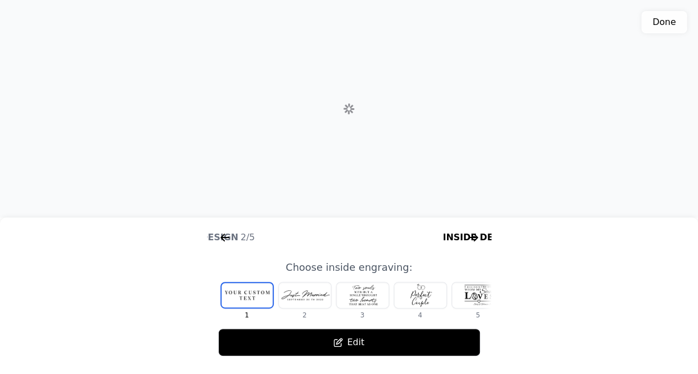
scroll to position [0, 711]
drag, startPoint x: 353, startPoint y: 144, endPoint x: 375, endPoint y: 139, distance: 22.4
click at [375, 139] on div "3D model. Use mouse, touch or arrow keys to move." at bounding box center [349, 109] width 698 height 218
click at [232, 245] on icon "arrow right short" at bounding box center [225, 238] width 18 height 18
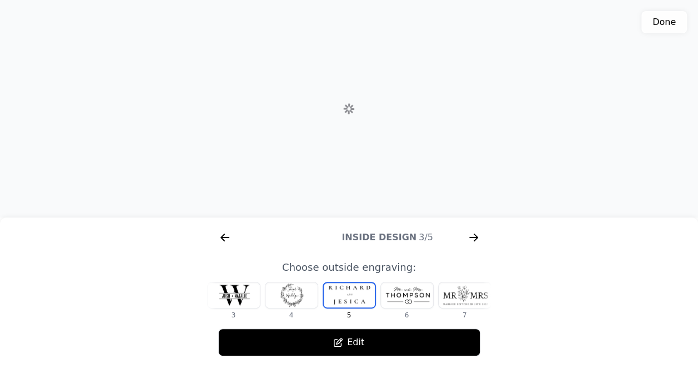
scroll to position [0, 566]
click at [227, 243] on icon "arrow right short" at bounding box center [225, 238] width 18 height 18
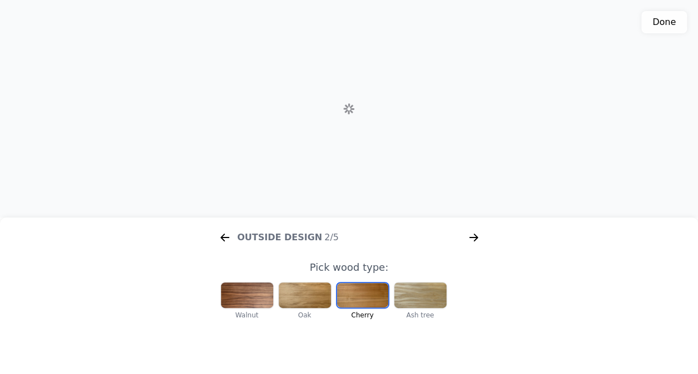
scroll to position [0, 215]
click at [237, 288] on div at bounding box center [247, 296] width 52 height 26
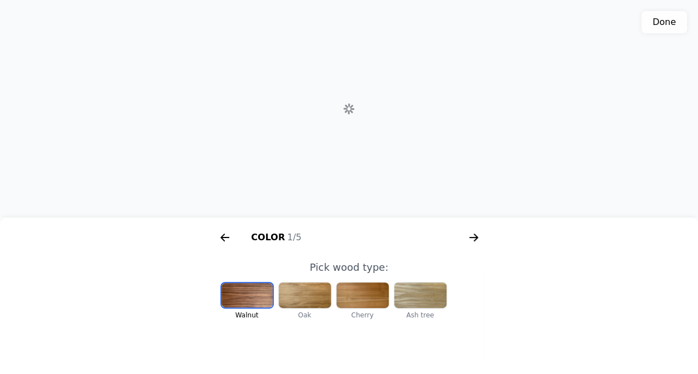
scroll to position [0, 142]
click at [247, 301] on div at bounding box center [247, 295] width 51 height 24
drag, startPoint x: 404, startPoint y: 153, endPoint x: 413, endPoint y: 128, distance: 26.5
click at [413, 128] on div "3D model. Use mouse, touch or arrow keys to move." at bounding box center [349, 109] width 698 height 218
drag, startPoint x: 426, startPoint y: 150, endPoint x: 413, endPoint y: 199, distance: 50.6
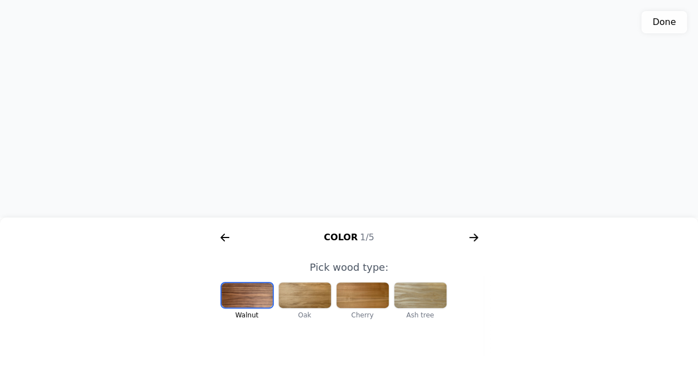
click at [413, 199] on div "3D model. Use mouse, touch or arrow keys to move." at bounding box center [349, 109] width 698 height 218
click at [471, 237] on icon "arrow right short" at bounding box center [474, 238] width 18 height 18
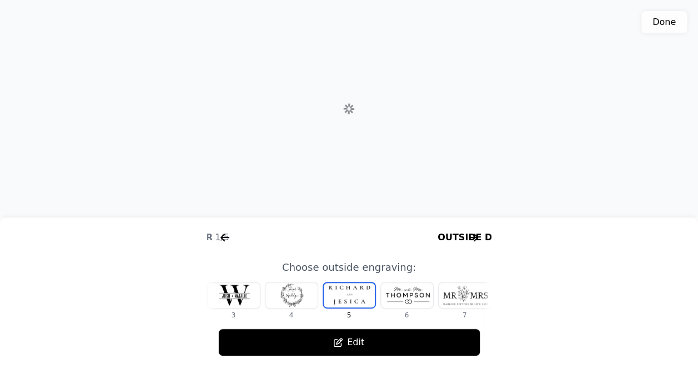
scroll to position [0, 426]
click at [661, 33] on div "3D model. Use mouse, touch or arrow keys to move." at bounding box center [349, 109] width 698 height 218
click at [659, 24] on button "Done" at bounding box center [664, 22] width 46 height 22
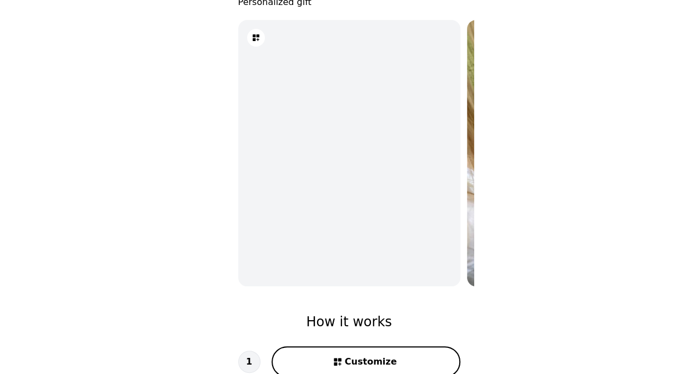
scroll to position [75, 0]
drag, startPoint x: 375, startPoint y: 192, endPoint x: 288, endPoint y: 187, distance: 87.4
click at [288, 187] on div "3D model" at bounding box center [349, 154] width 222 height 267
click at [469, 118] on img at bounding box center [578, 154] width 222 height 297
click at [398, 121] on div "3D model" at bounding box center [349, 154] width 222 height 267
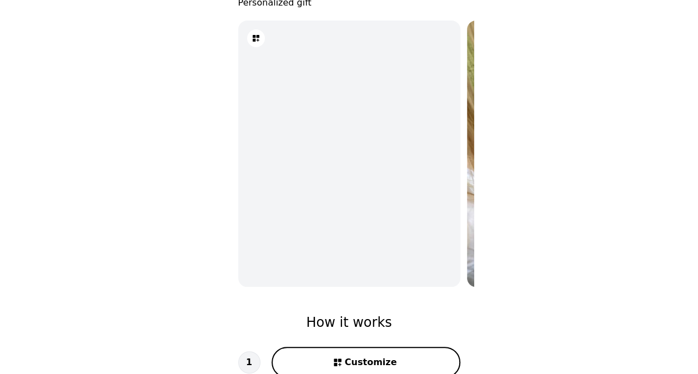
click at [255, 37] on icon at bounding box center [256, 38] width 7 height 7
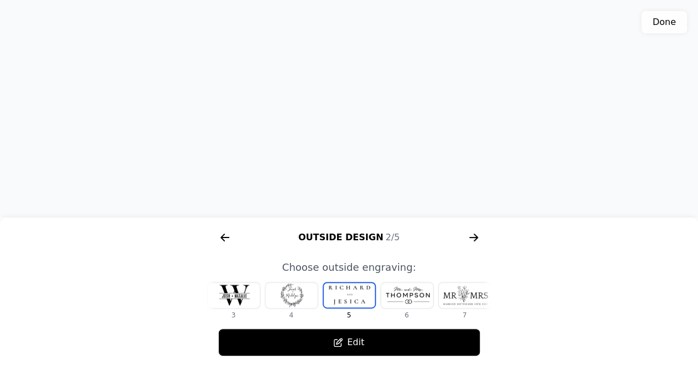
click at [472, 240] on icon "arrow right short" at bounding box center [474, 238] width 18 height 18
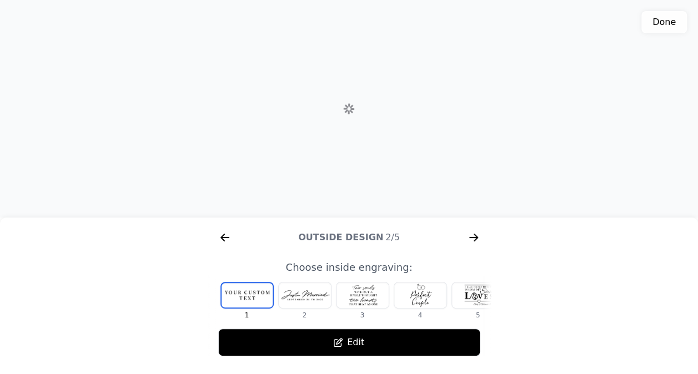
scroll to position [0, 571]
click at [472, 239] on icon "arrow right short" at bounding box center [474, 238] width 18 height 18
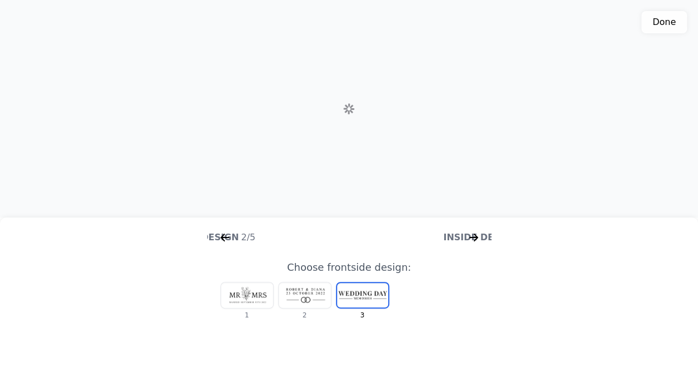
scroll to position [0, 771]
click at [663, 26] on button "Done" at bounding box center [664, 22] width 46 height 22
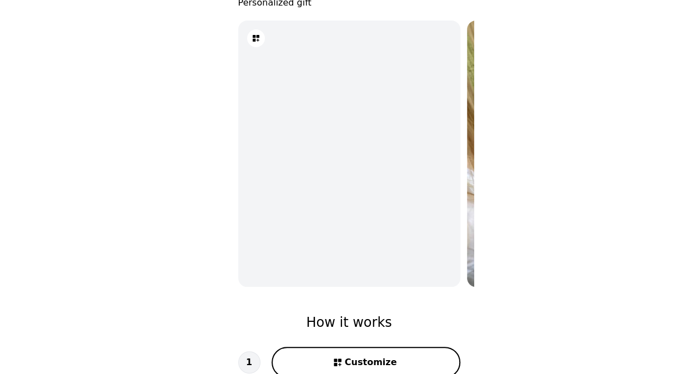
type textarea "Box size: XL 1. Box color: Col-1 (Walnut) 2. Inside design: In-1 3. Frontside d…"
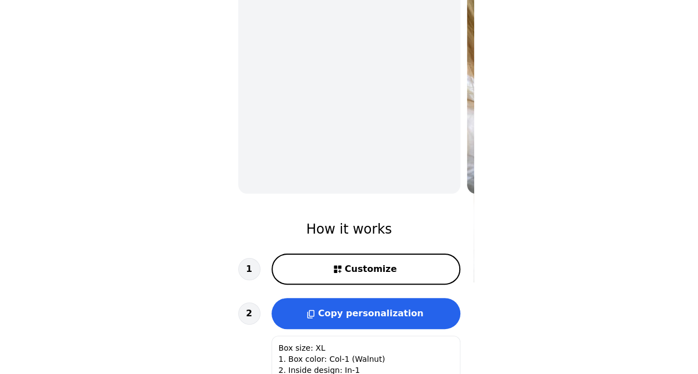
scroll to position [424, 0]
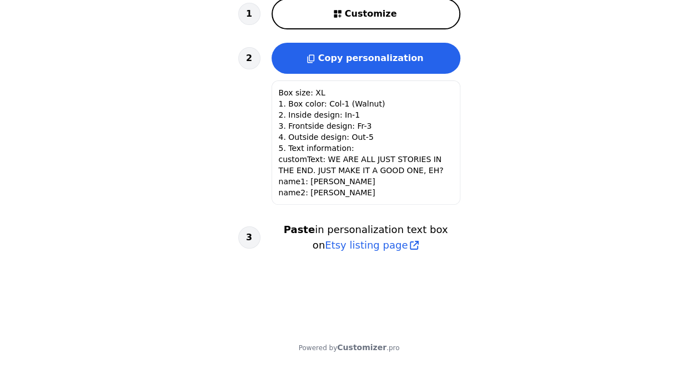
click at [324, 106] on textarea "Box size: XL 1. Box color: Col-1 (Walnut) 2. Inside design: In-1 3. Frontside d…" at bounding box center [366, 143] width 189 height 124
